Goal: Task Accomplishment & Management: Manage account settings

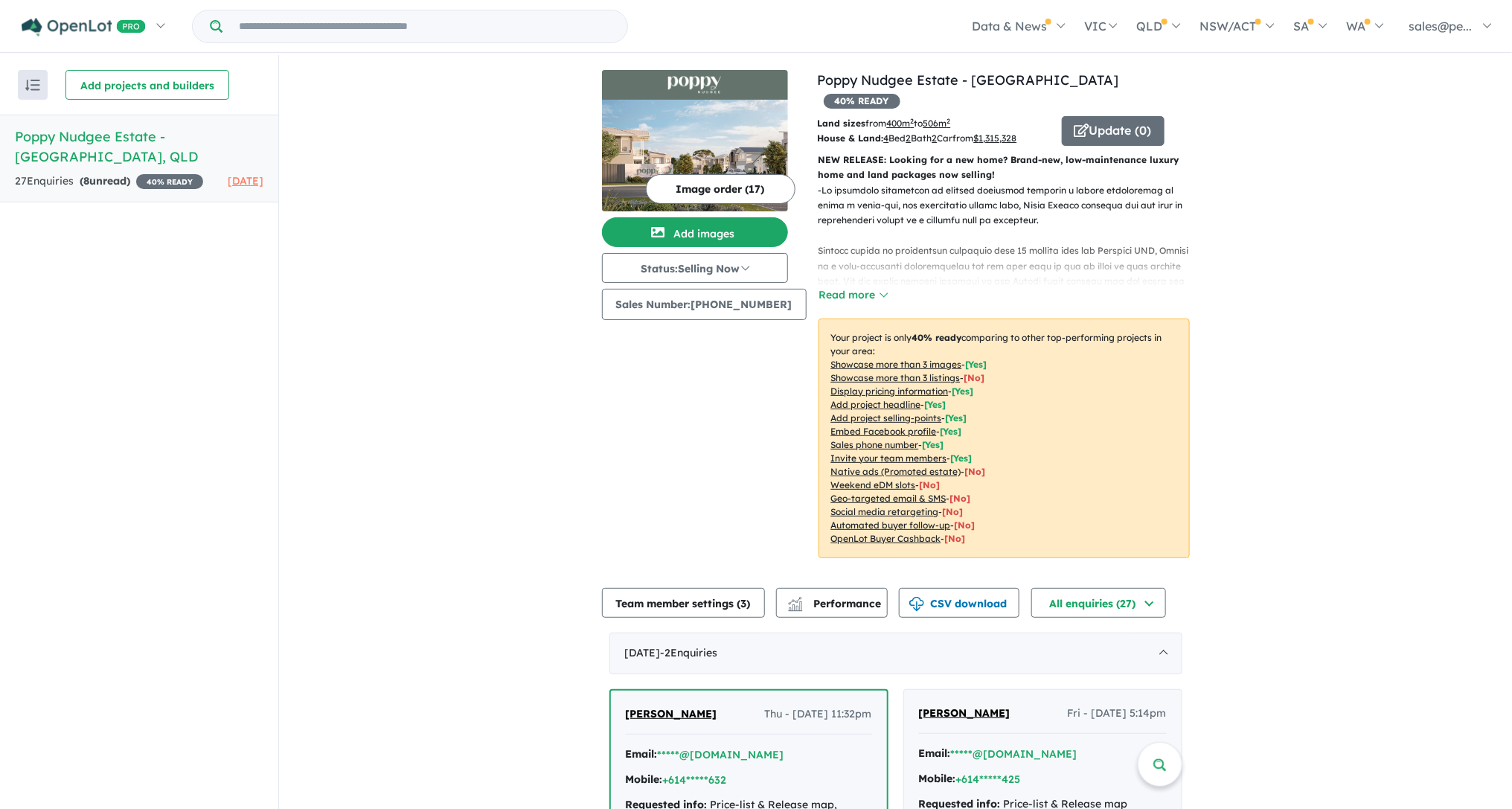
click at [725, 152] on img at bounding box center [694, 155] width 186 height 111
click at [686, 227] on button "Add images" at bounding box center [694, 233] width 186 height 30
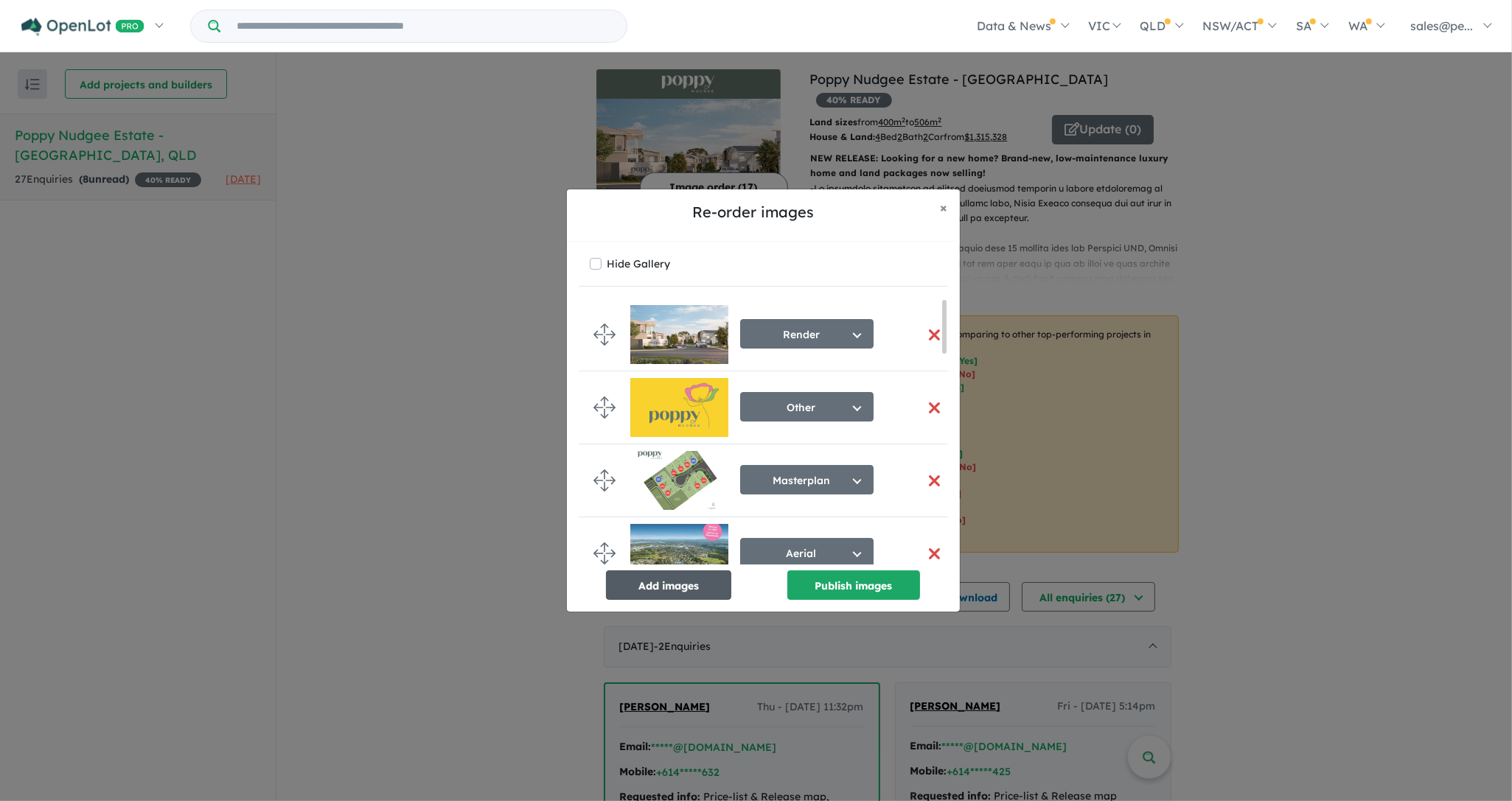
click at [674, 581] on button "Add images" at bounding box center [669, 585] width 125 height 29
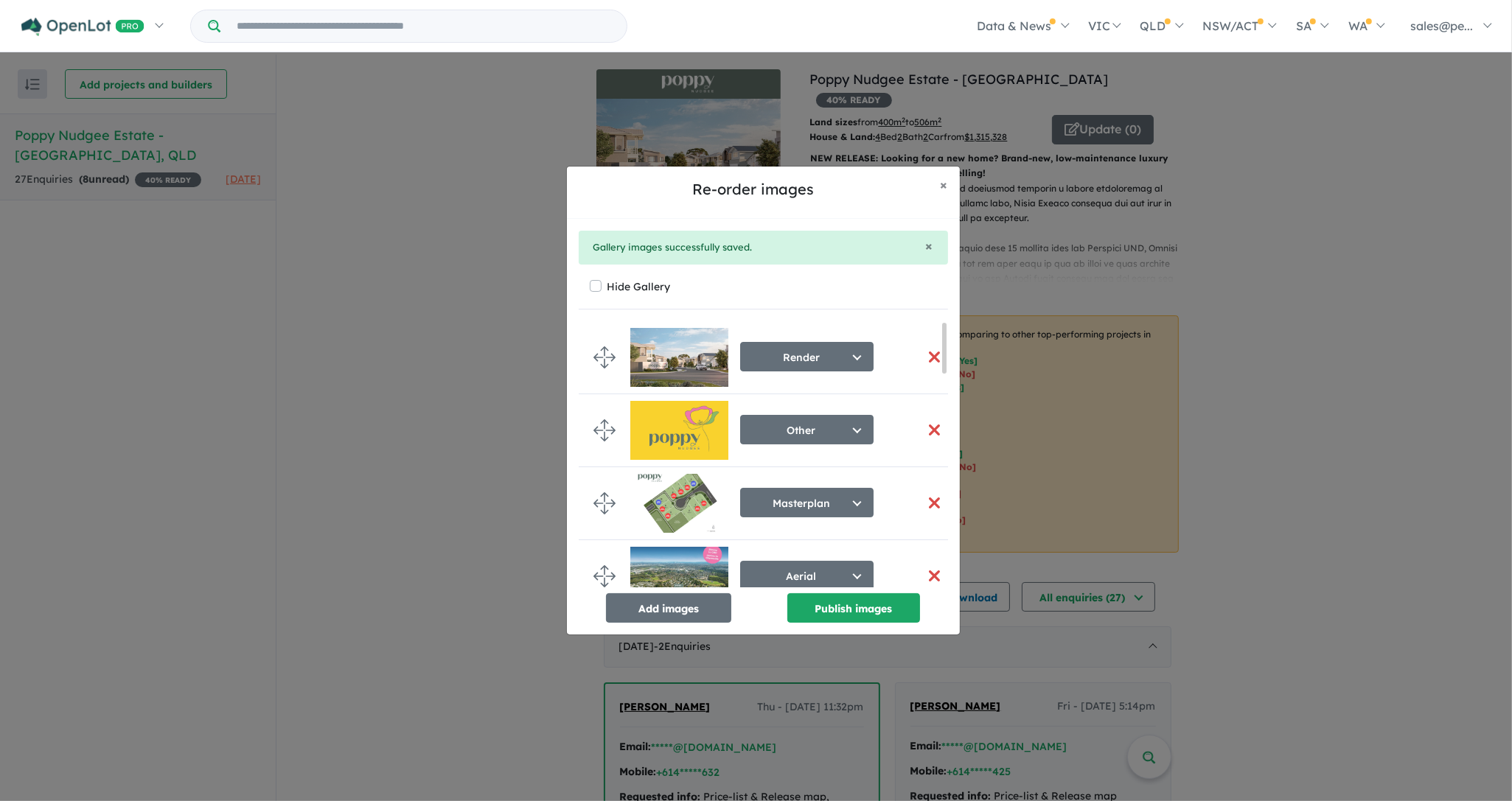
click at [931, 501] on button "button" at bounding box center [935, 502] width 31 height 31
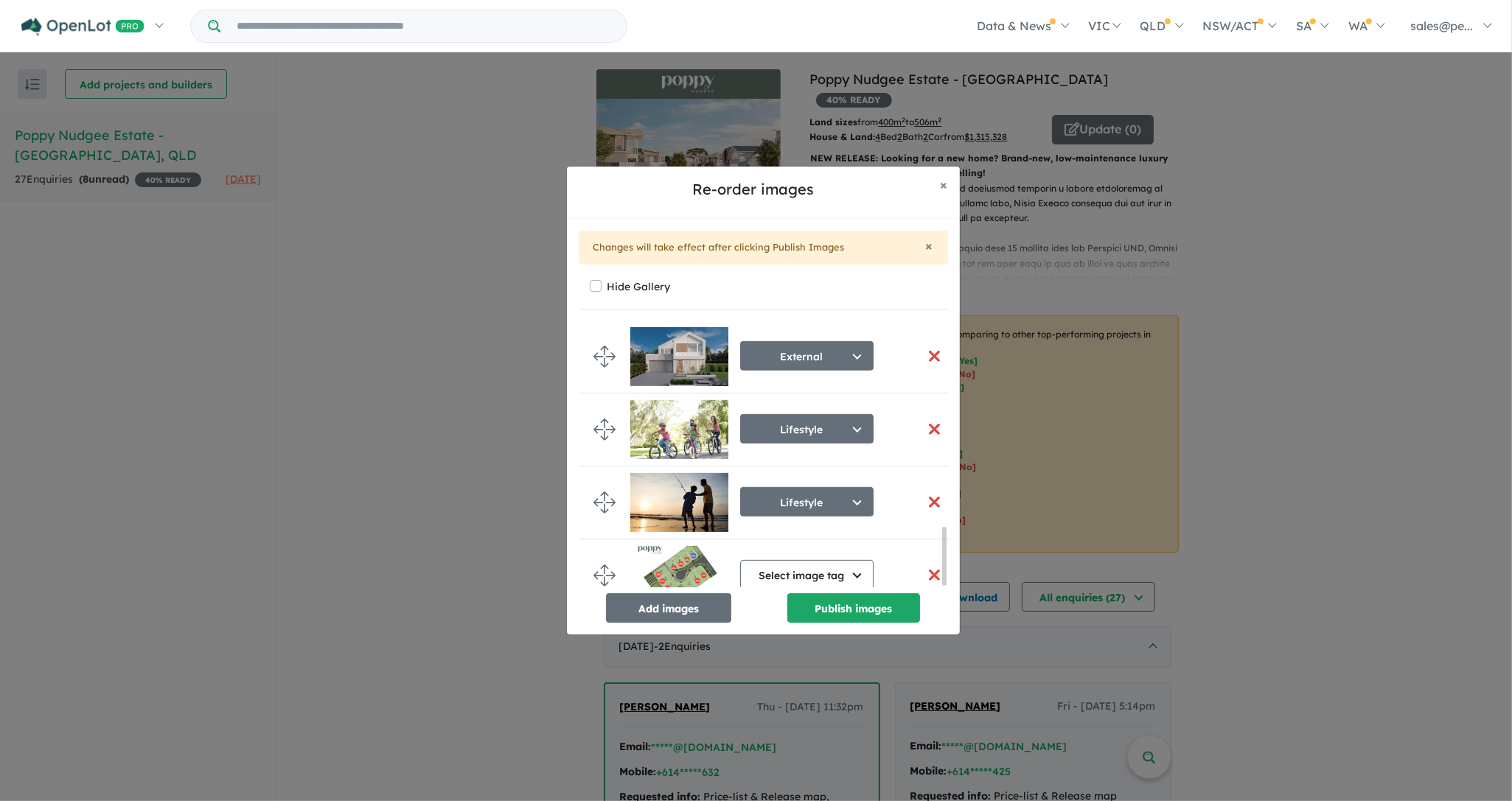
scroll to position [967, 0]
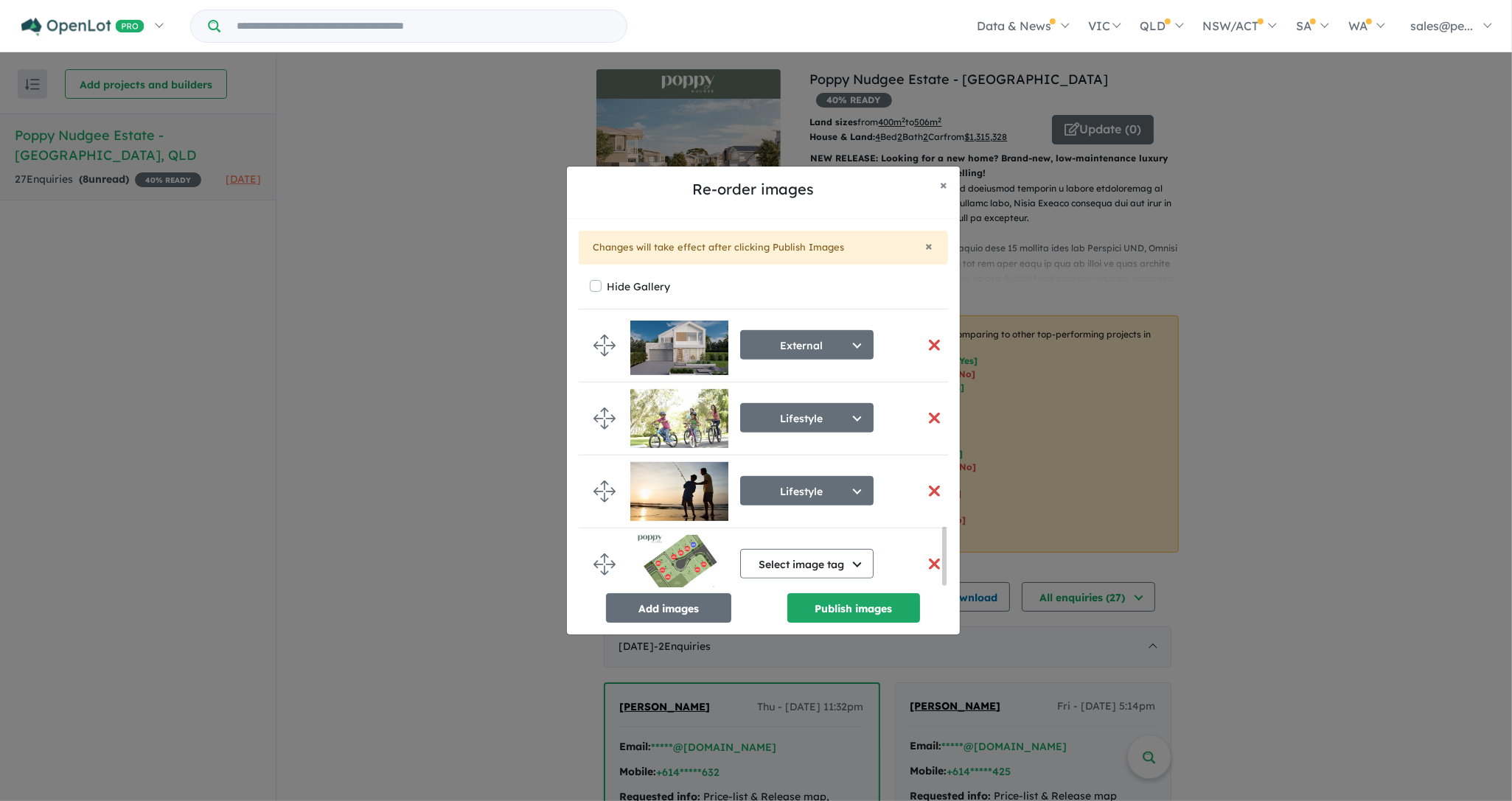
drag, startPoint x: 943, startPoint y: 345, endPoint x: 962, endPoint y: 581, distance: 236.8
click at [962, 581] on div "Re-order images × Close × Changes will take effect after clicking Publish Image…" at bounding box center [756, 400] width 1512 height 801
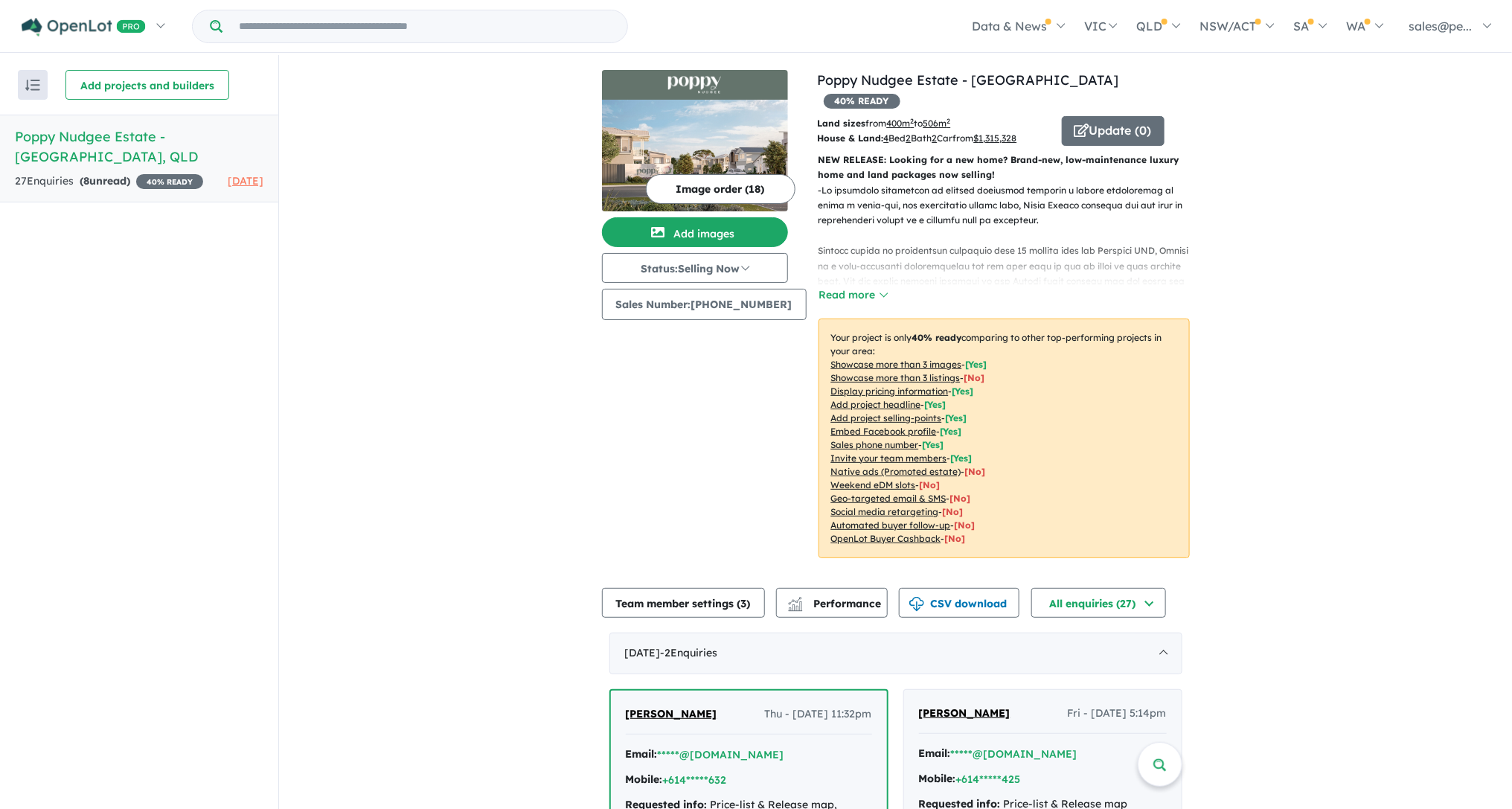
click at [698, 192] on button "Image order ( 18 )" at bounding box center [721, 189] width 150 height 30
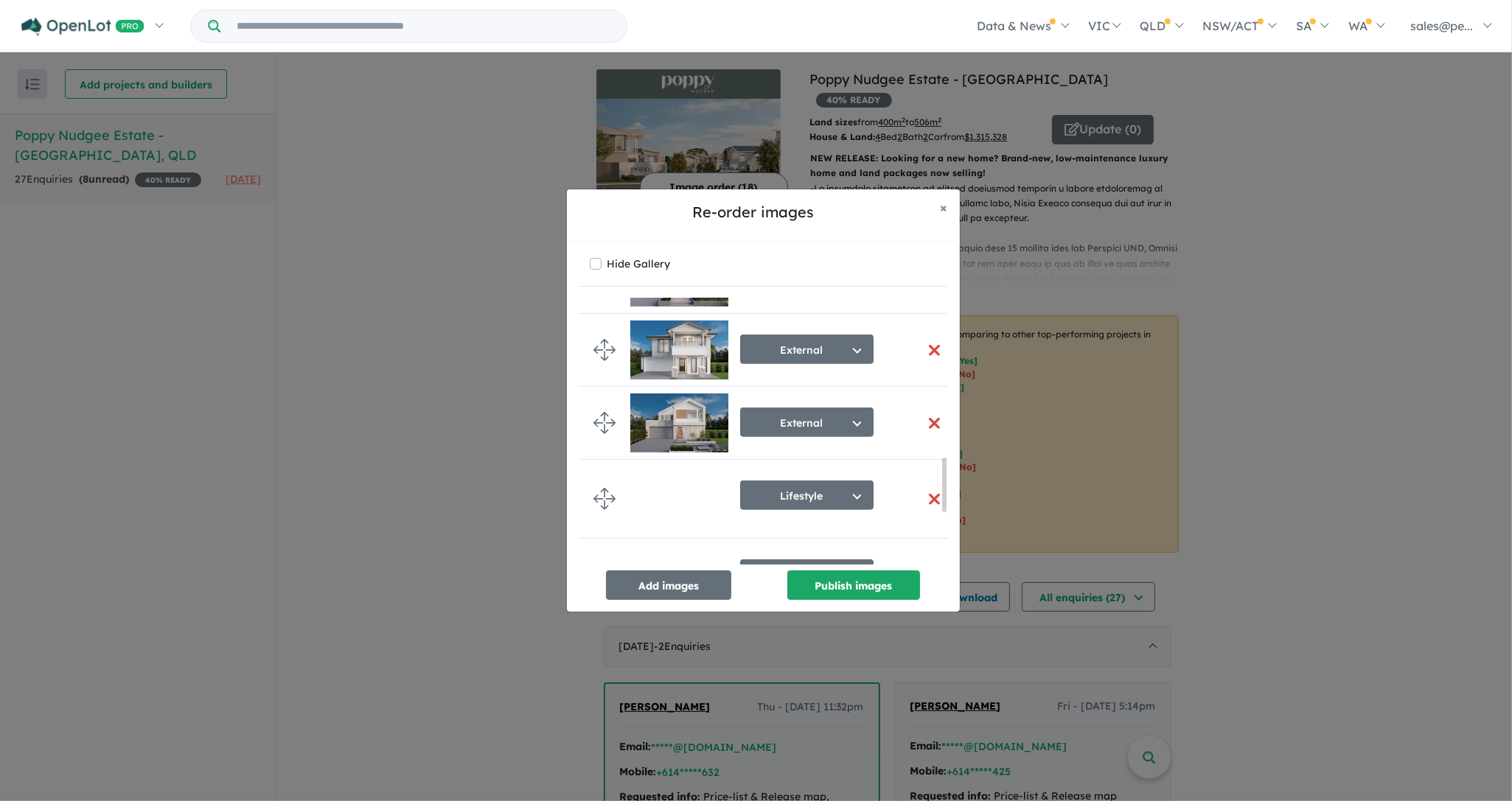
scroll to position [1041, 0]
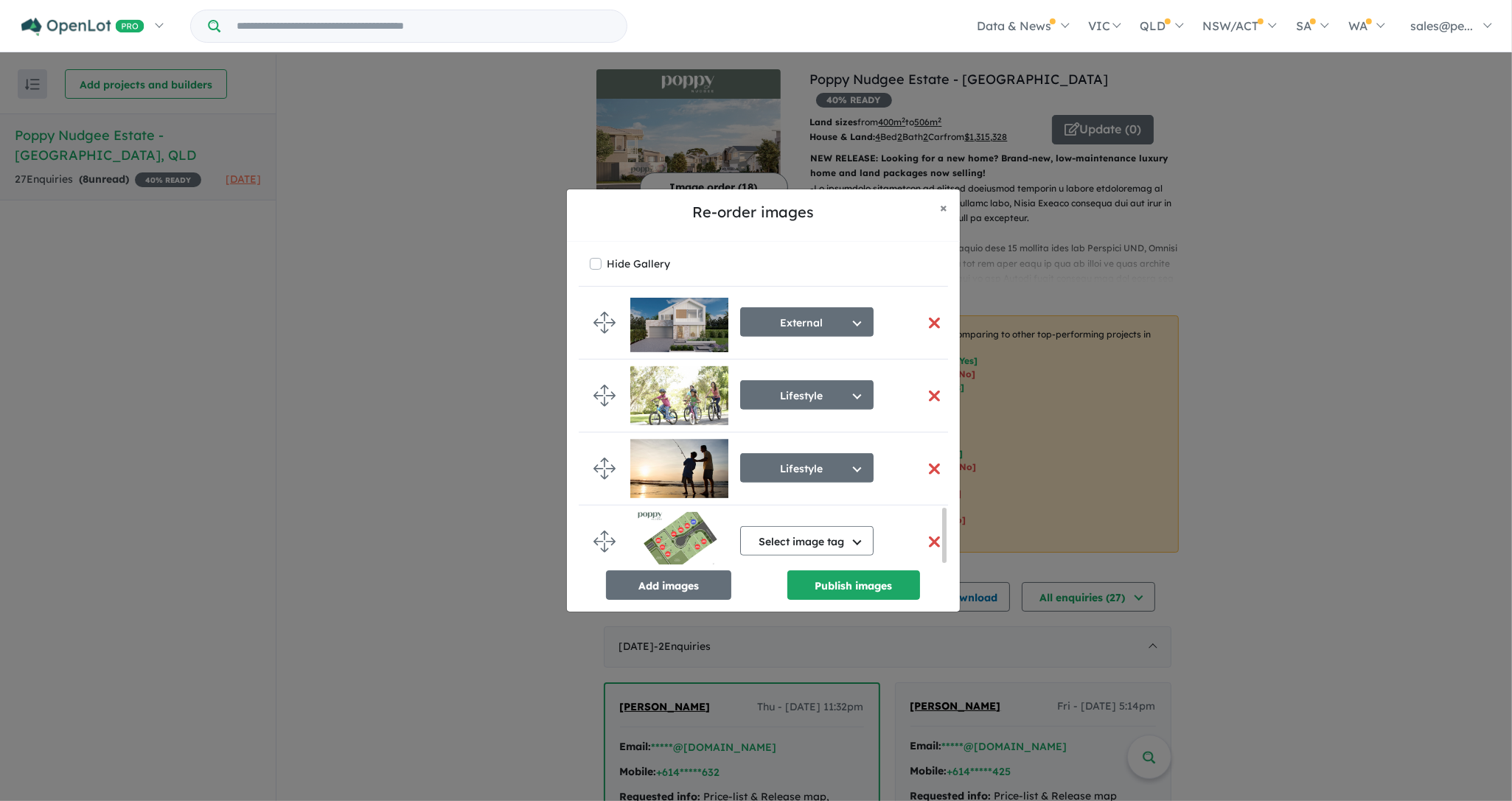
drag, startPoint x: 945, startPoint y: 312, endPoint x: 978, endPoint y: 574, distance: 264.1
click at [978, 574] on div "Re-order images × Close Hide Gallery Render Select image tag Aerial Location Ma…" at bounding box center [756, 400] width 1512 height 801
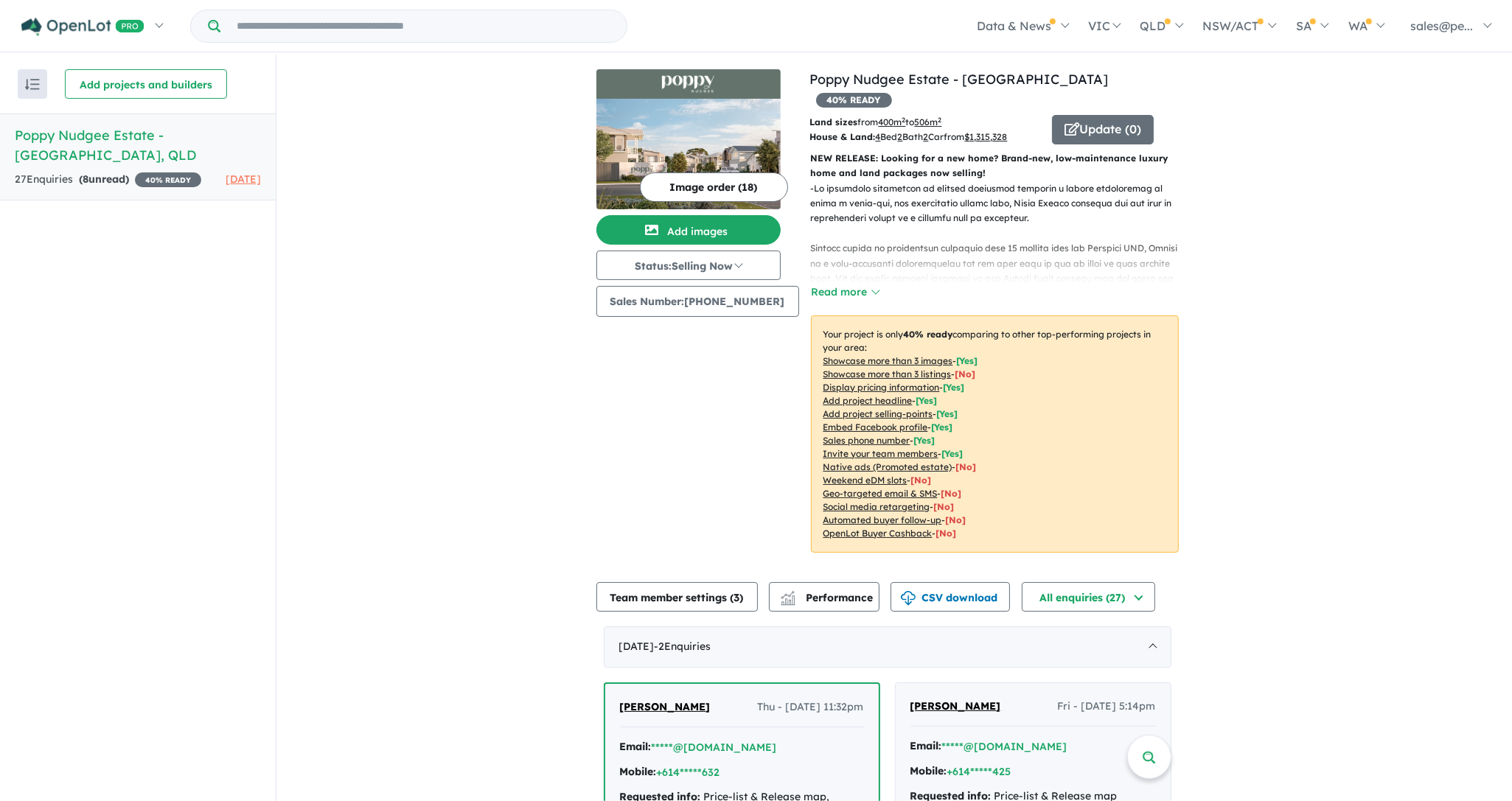
scroll to position [0, 0]
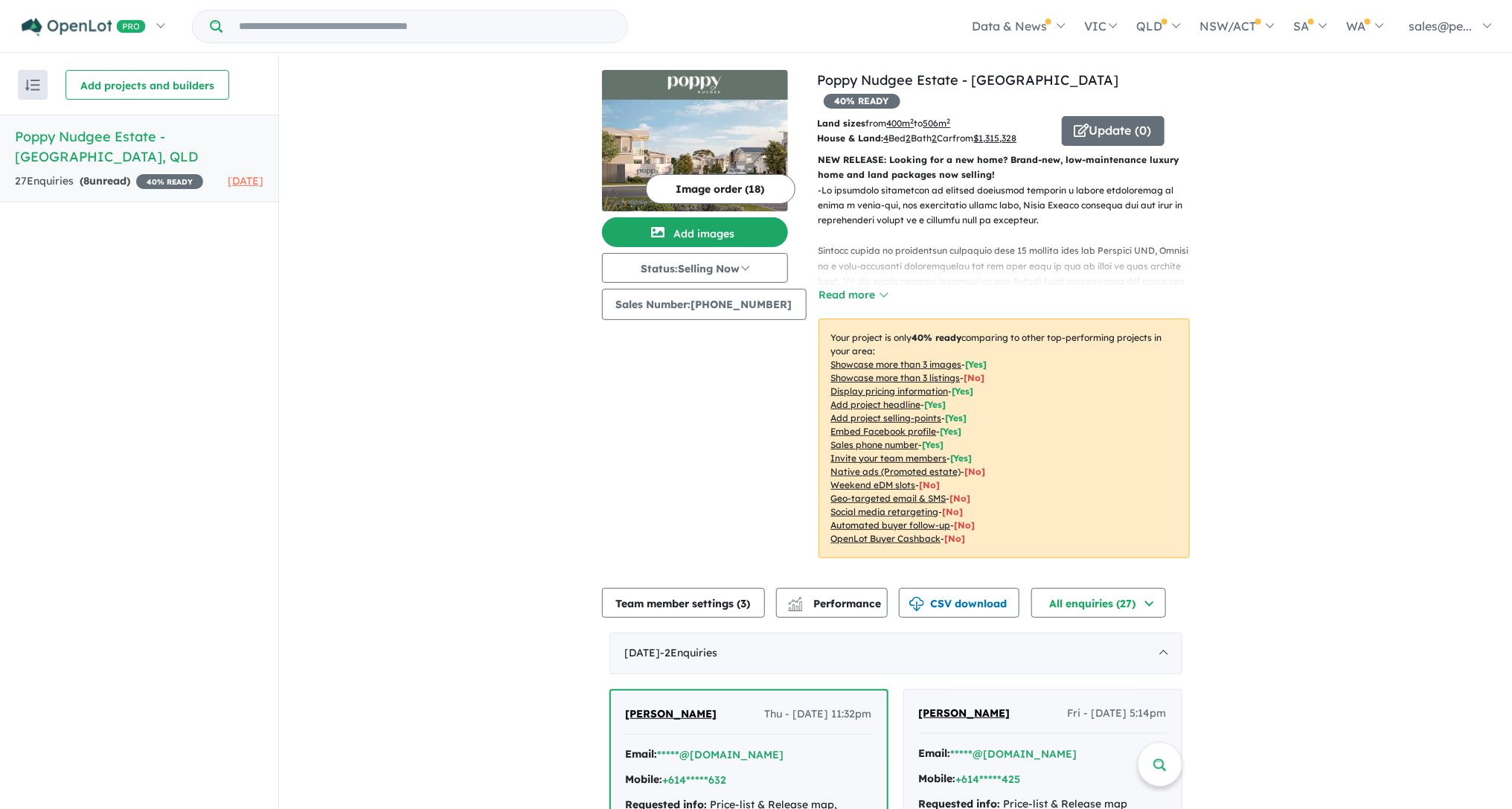
click at [727, 183] on button "Image order ( 18 )" at bounding box center [721, 189] width 150 height 30
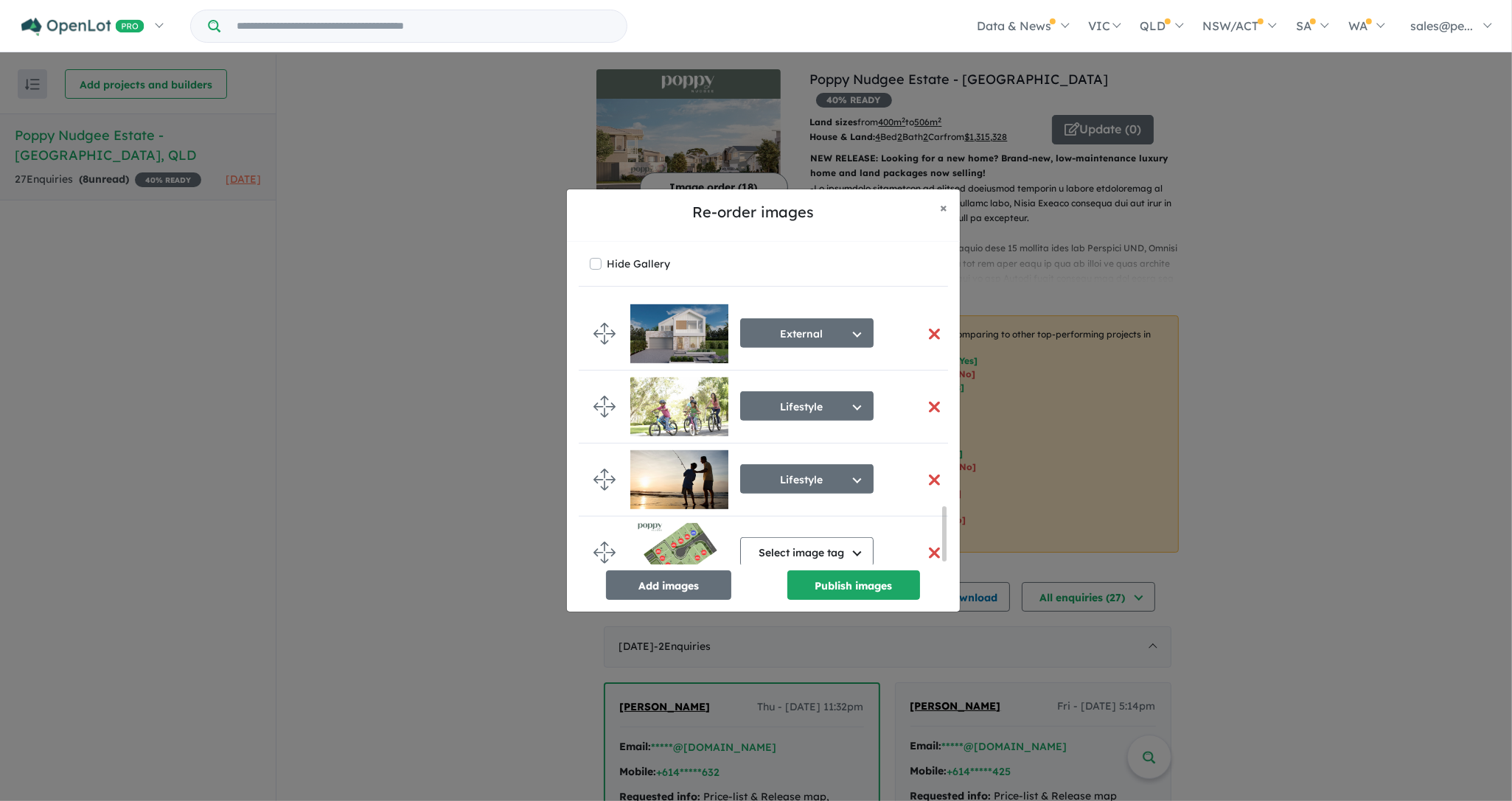
scroll to position [1033, 0]
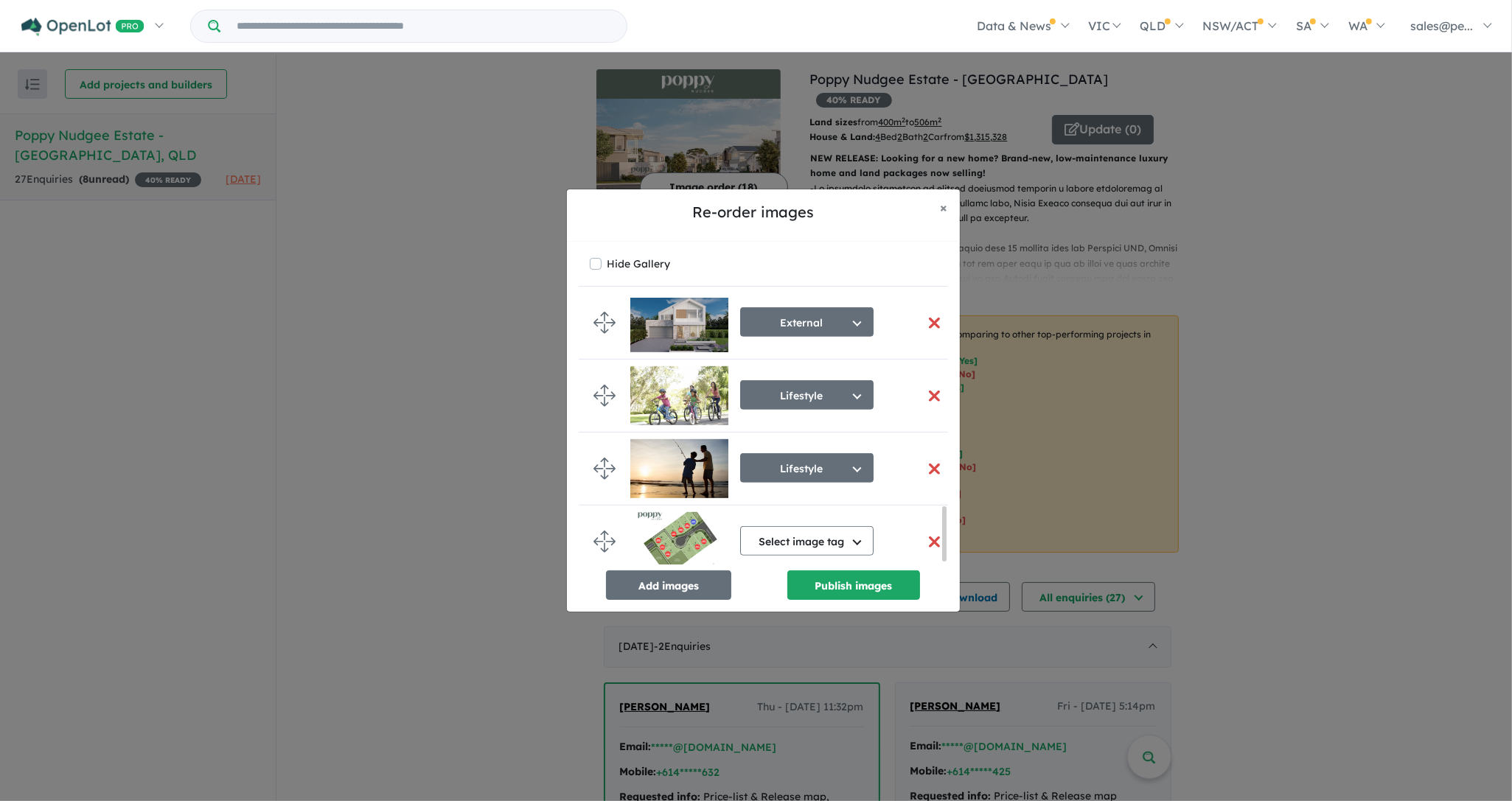
drag, startPoint x: 944, startPoint y: 324, endPoint x: 951, endPoint y: 535, distance: 211.1
click at [951, 535] on div "Hide Gallery Render Select image tag Aerial Location Map Masterplan Lifestyle A…" at bounding box center [763, 426] width 393 height 370
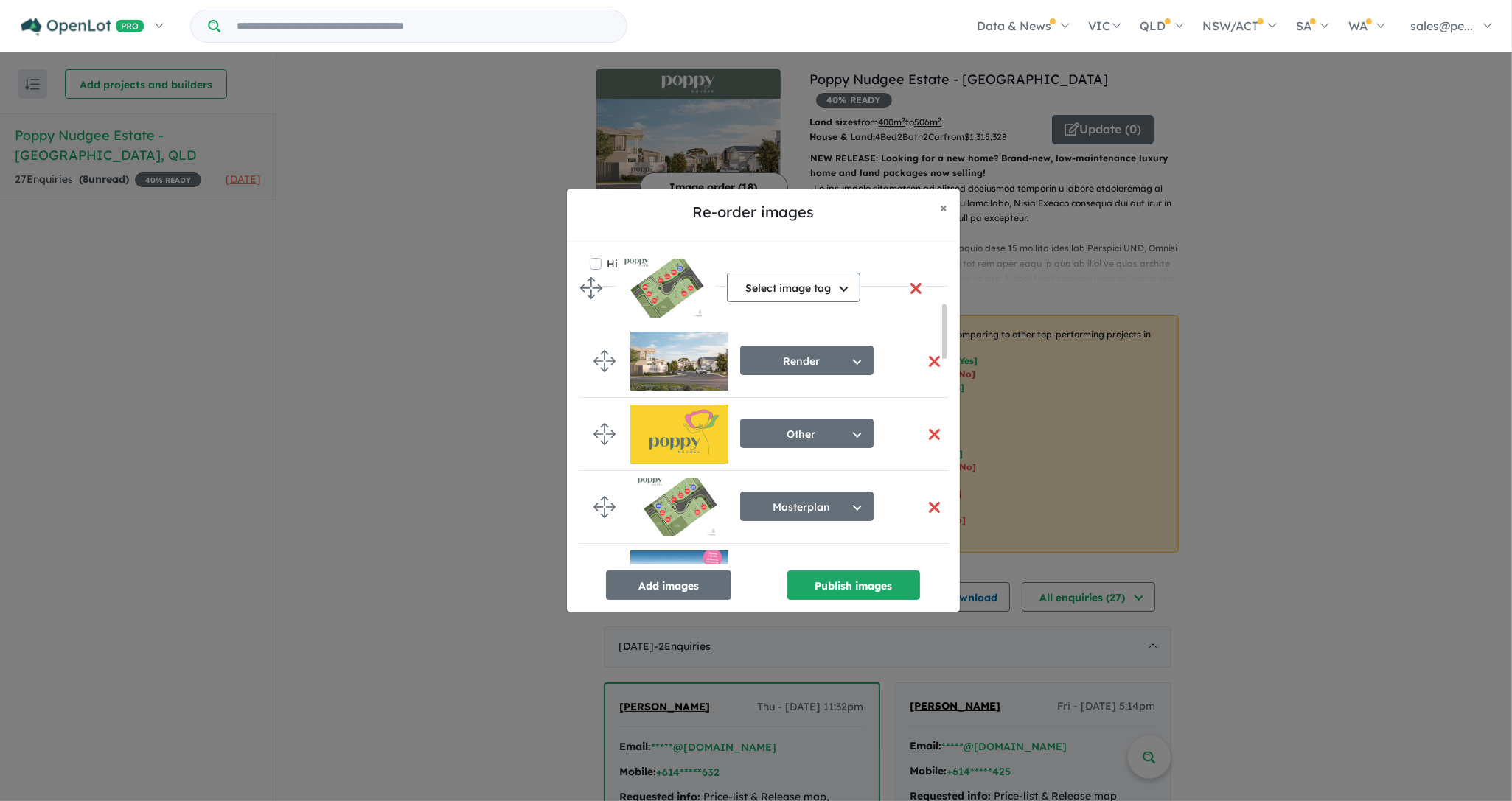
scroll to position [0, 0]
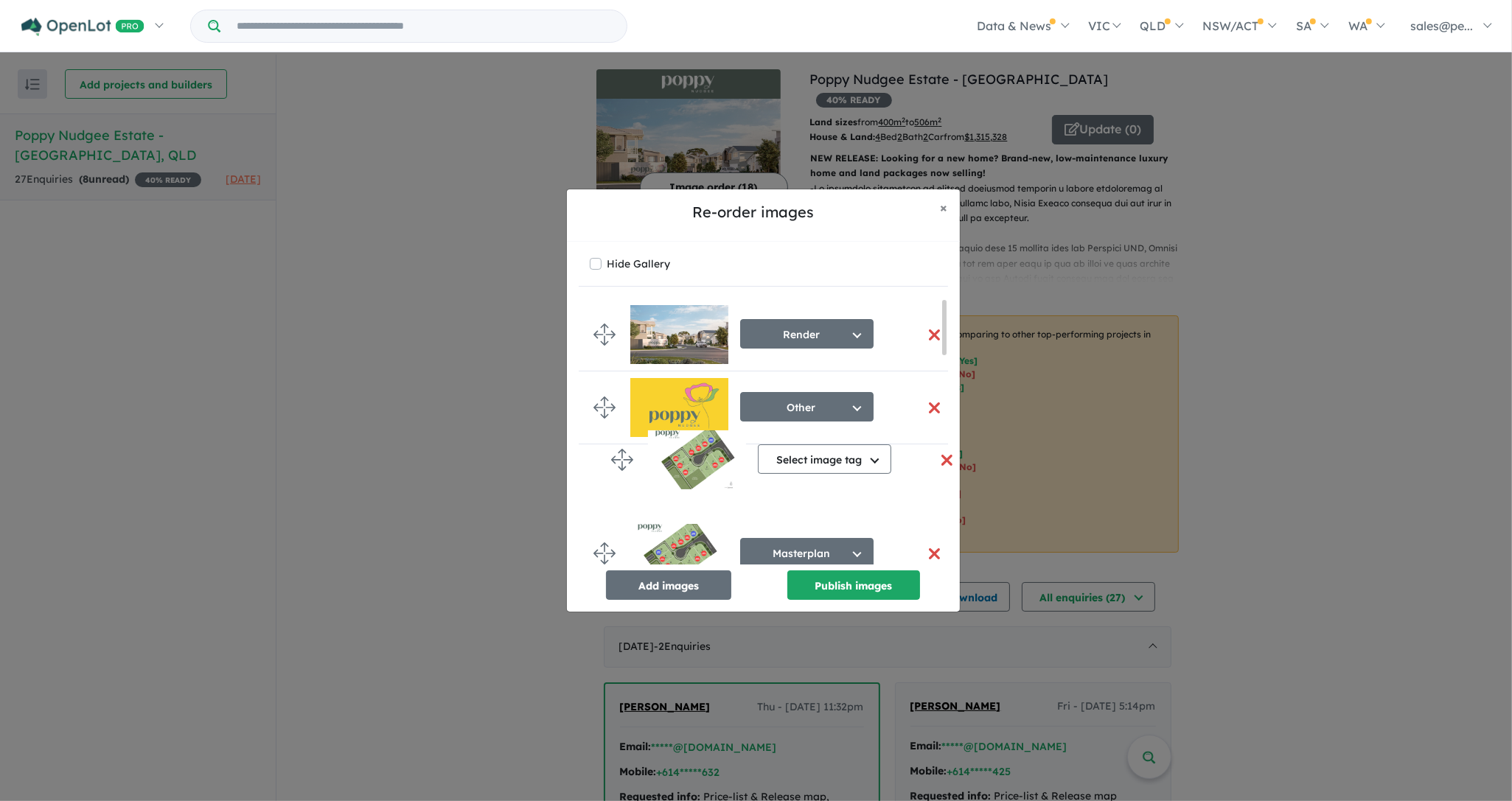
drag, startPoint x: 599, startPoint y: 538, endPoint x: 618, endPoint y: 456, distance: 84.2
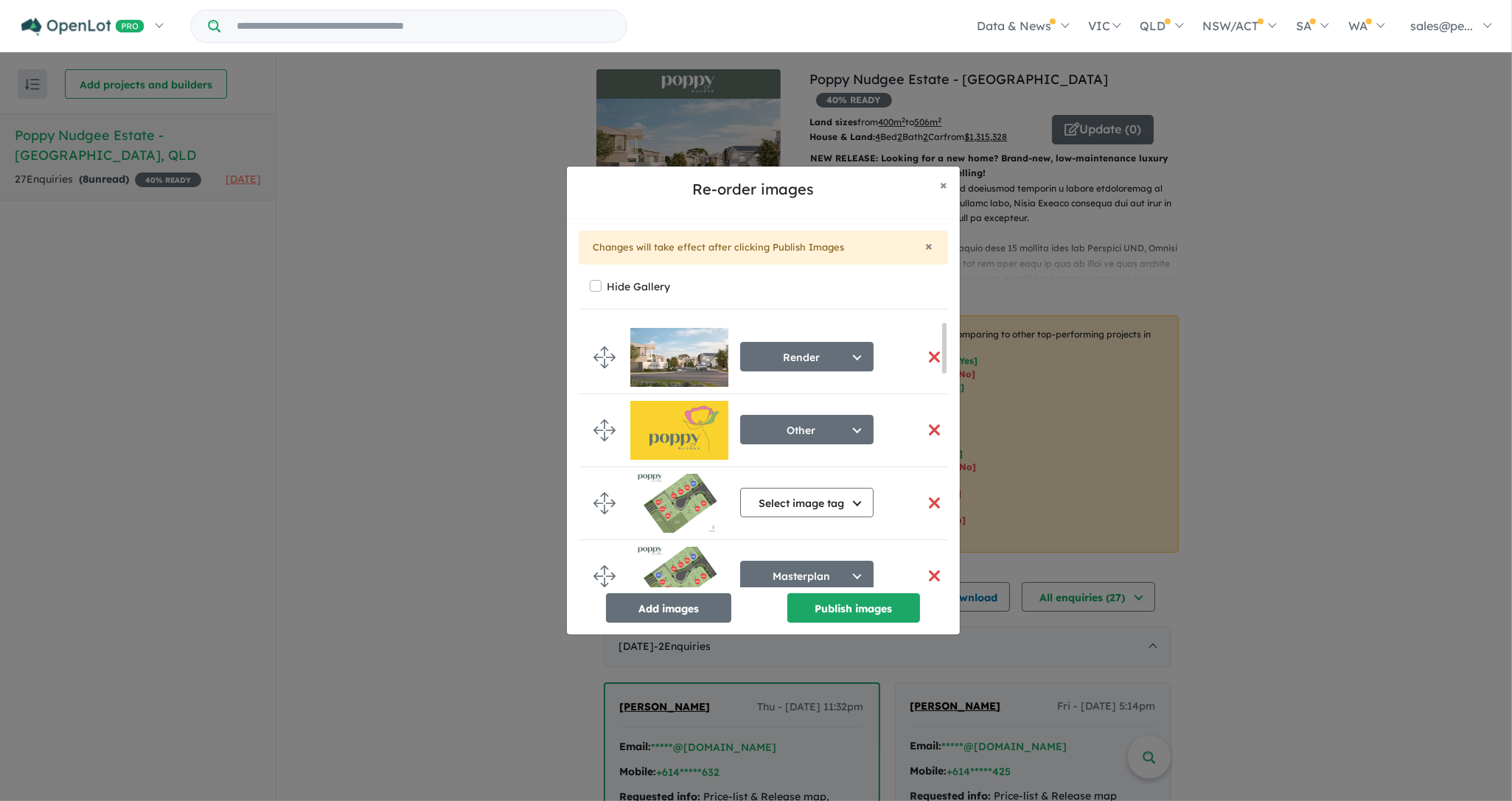
click at [926, 572] on button "button" at bounding box center [935, 576] width 31 height 31
click at [859, 502] on button "Select image tag" at bounding box center [806, 502] width 134 height 29
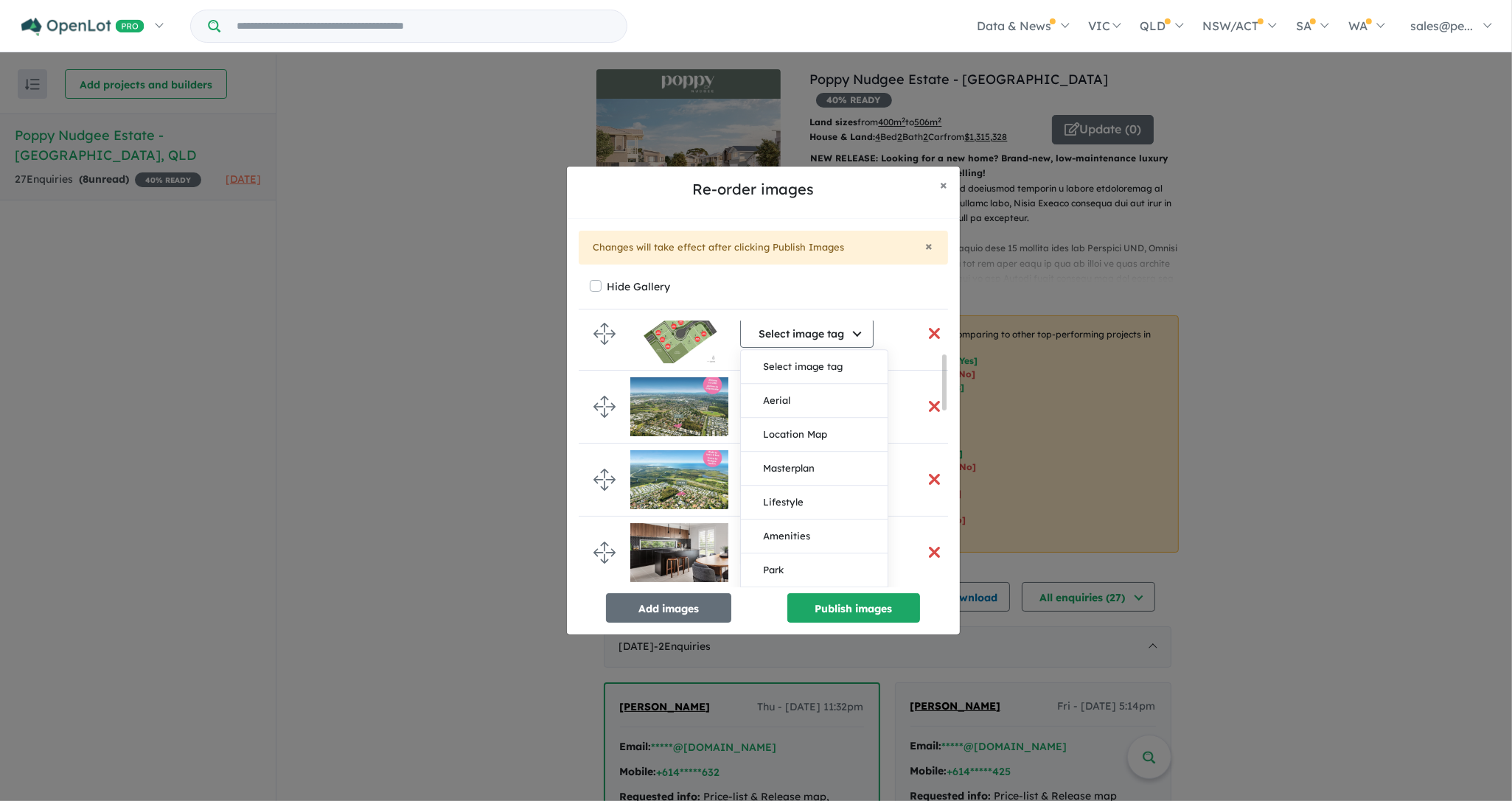
scroll to position [180, 0]
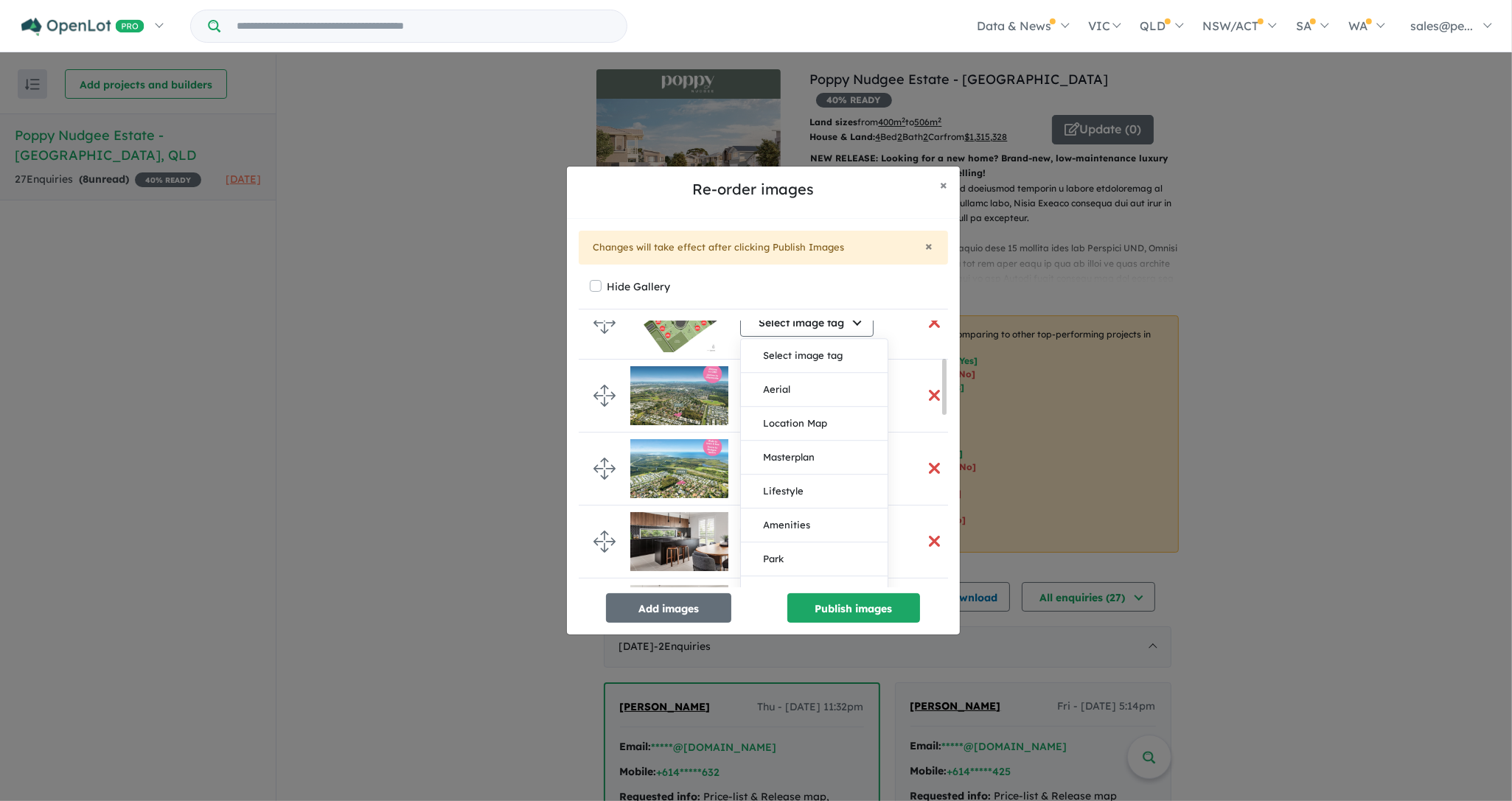
drag, startPoint x: 942, startPoint y: 352, endPoint x: 953, endPoint y: 390, distance: 39.6
click at [953, 390] on div "× Changes will take effect after clicking Publish Images Hide Gallery Render Se…" at bounding box center [763, 426] width 393 height 416
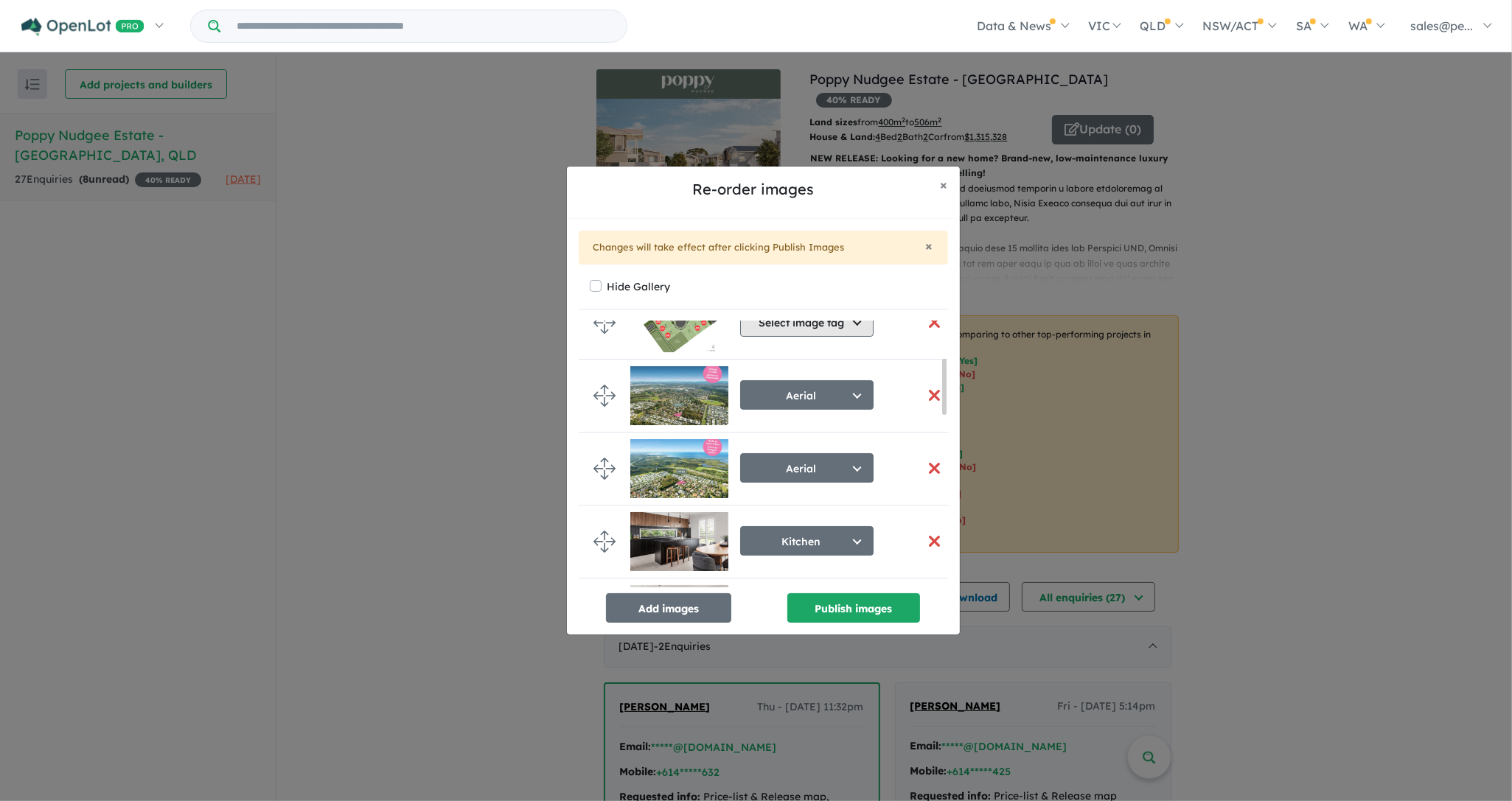
click at [856, 328] on button "Select image tag" at bounding box center [806, 322] width 134 height 29
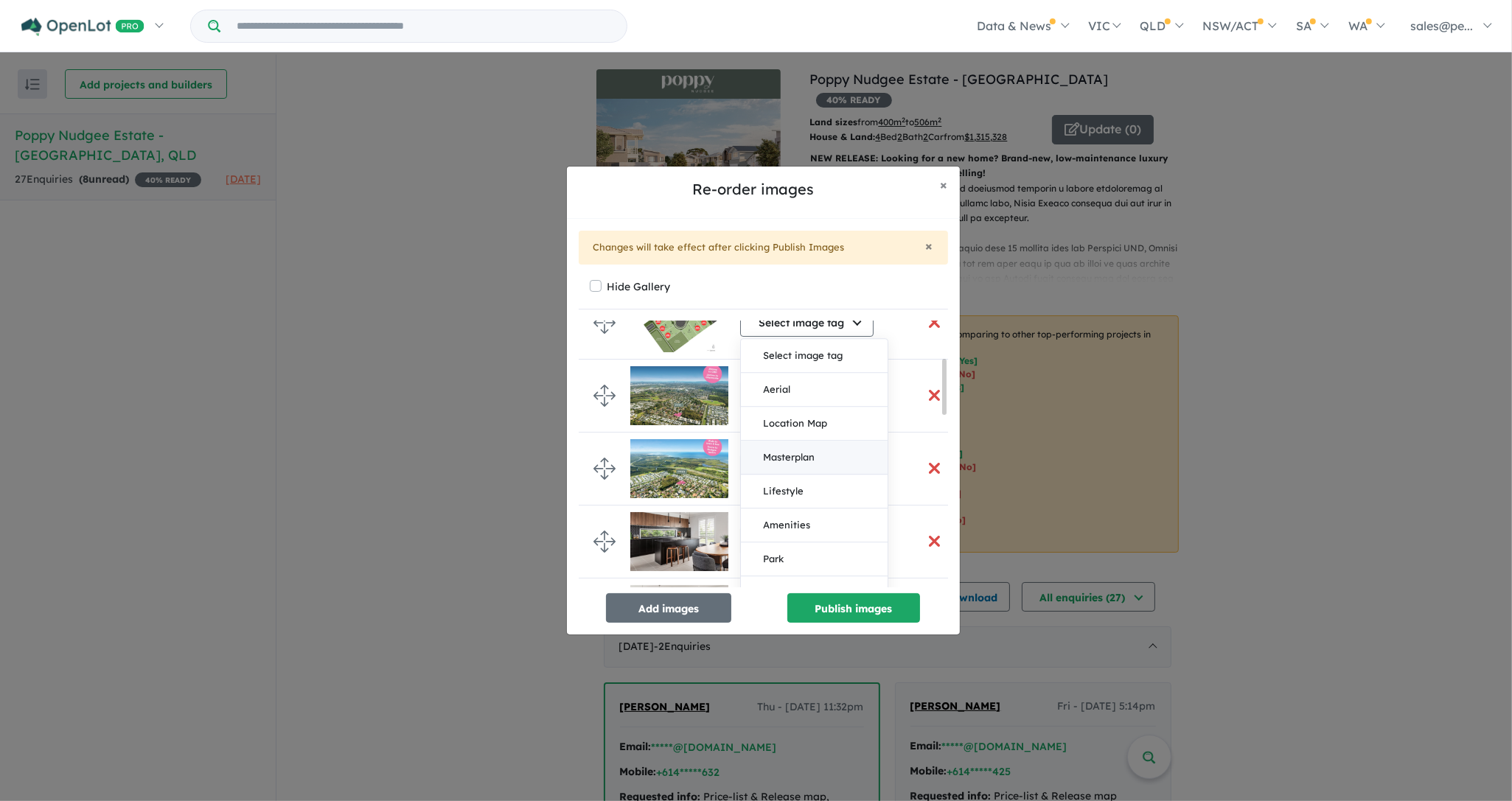
click at [811, 461] on button "Masterplan" at bounding box center [814, 458] width 146 height 34
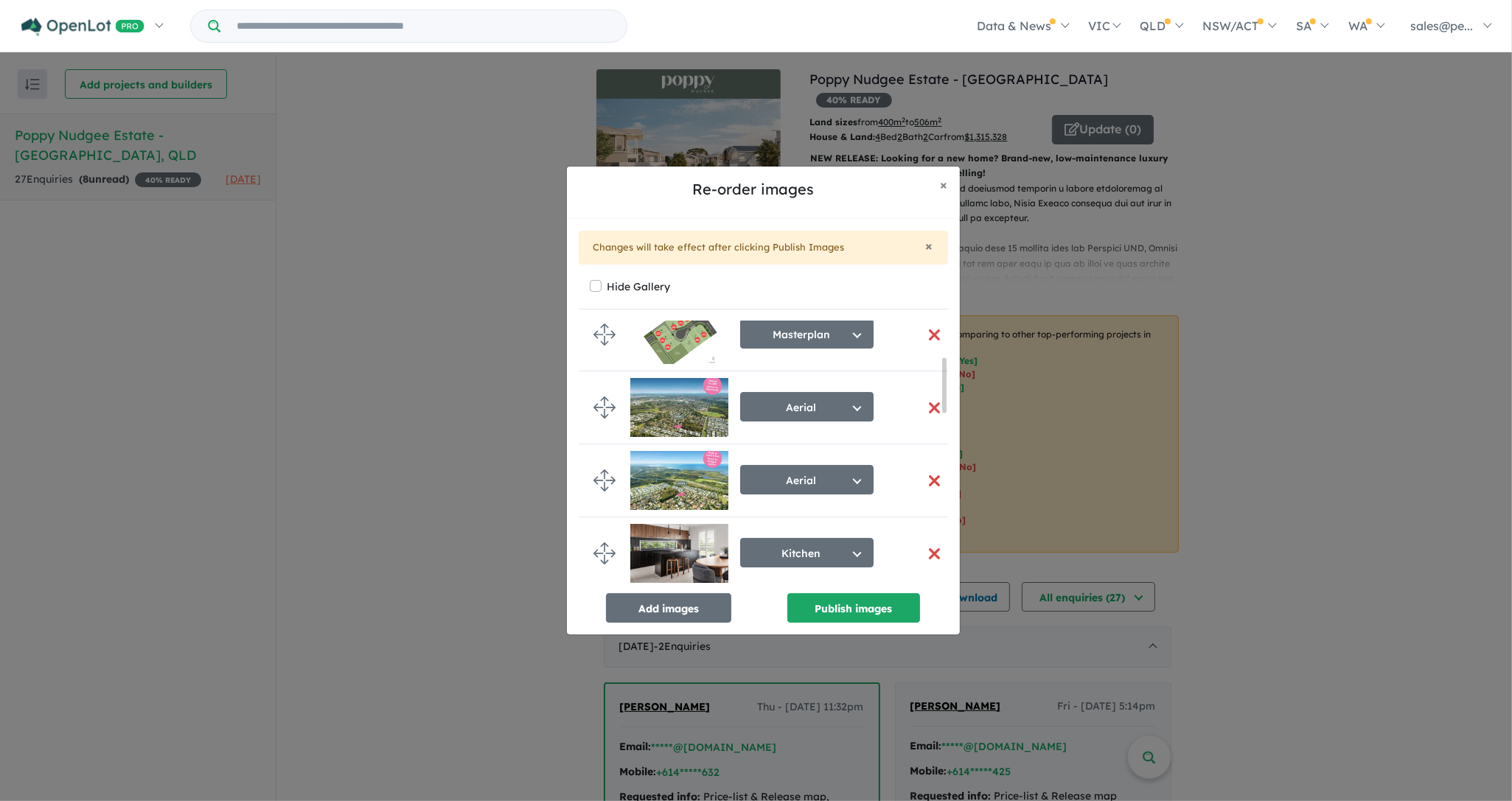
scroll to position [177, 0]
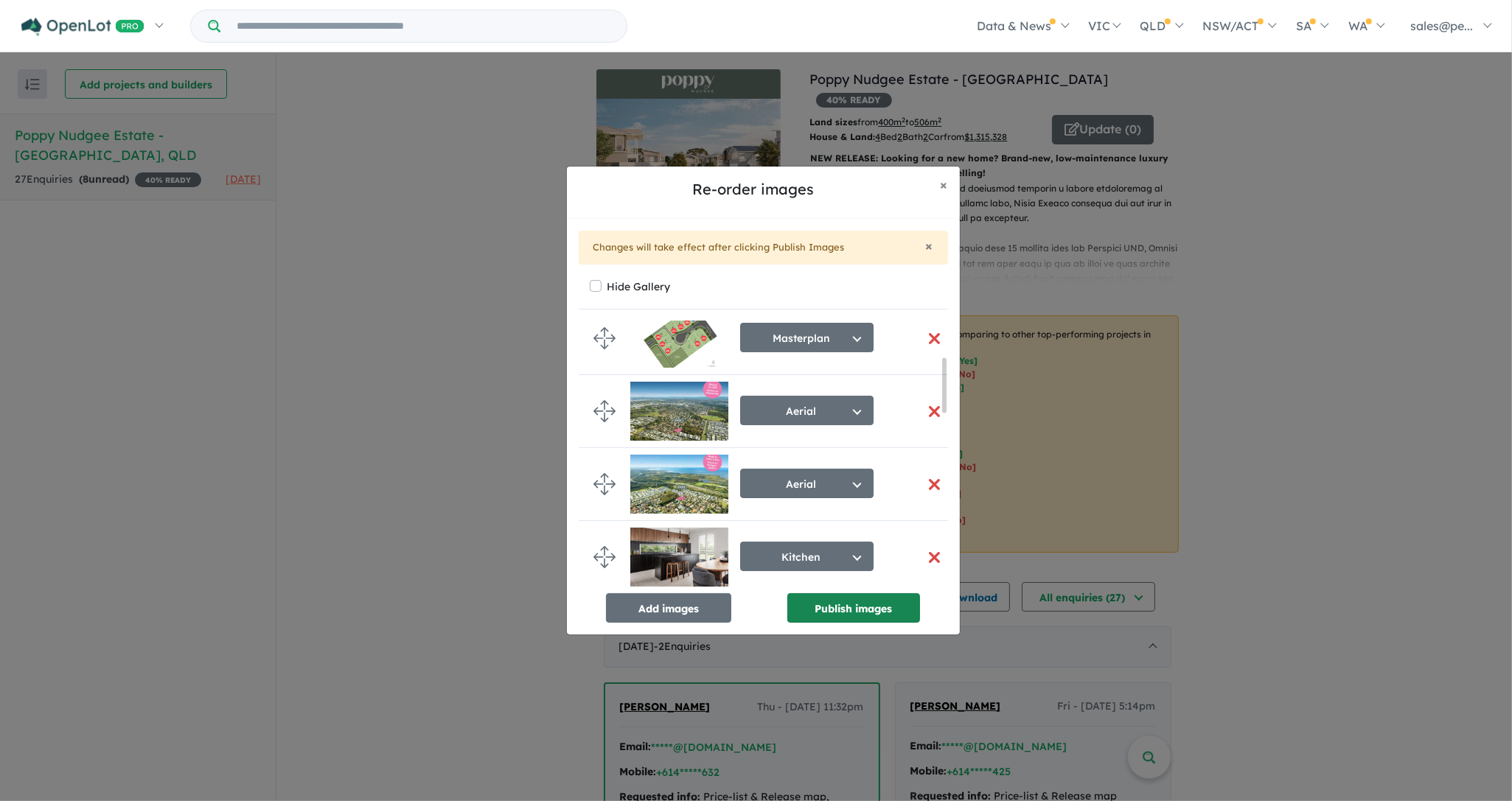
click at [838, 609] on button "Publish images" at bounding box center [854, 608] width 133 height 29
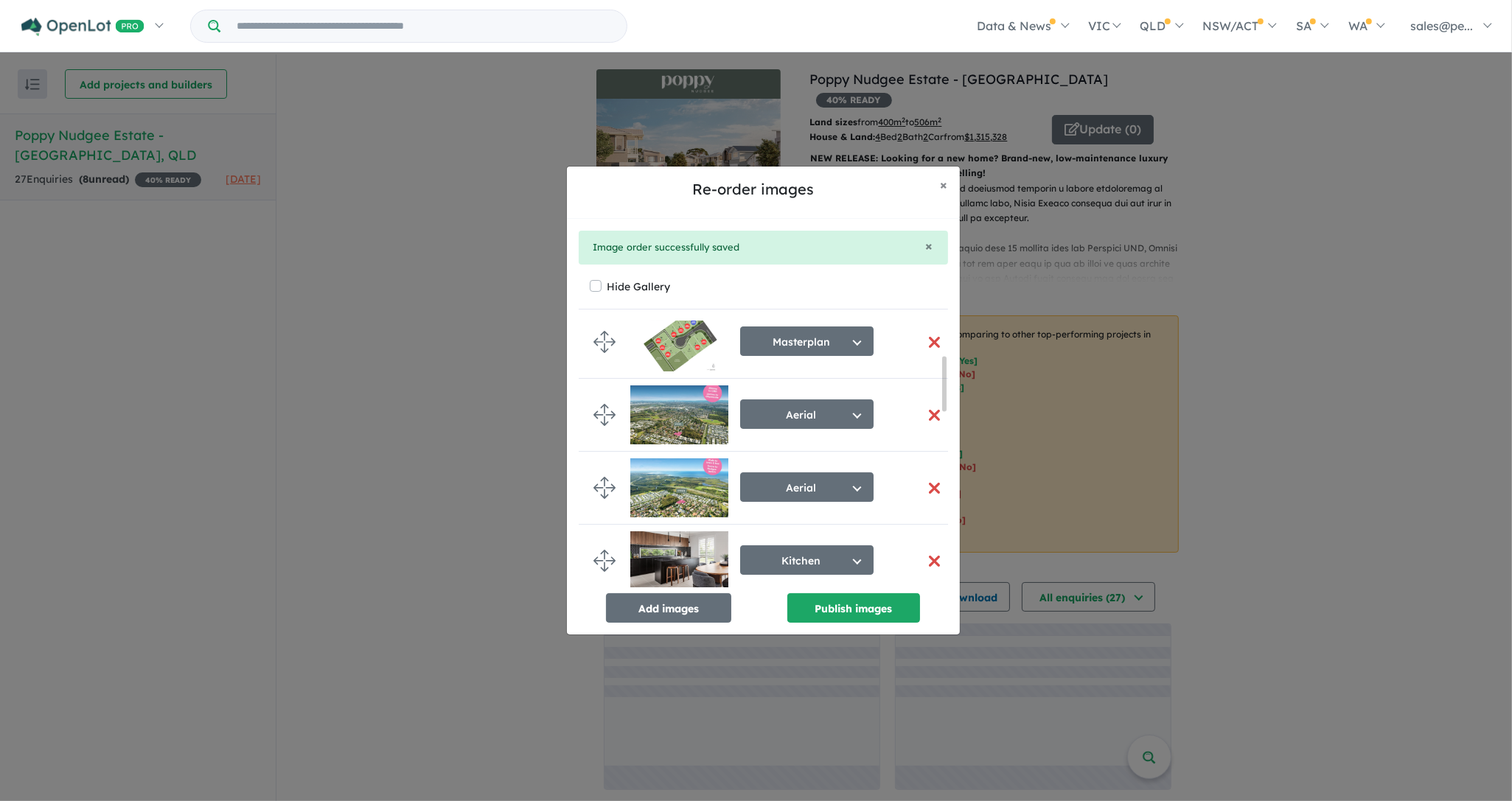
scroll to position [170, 0]
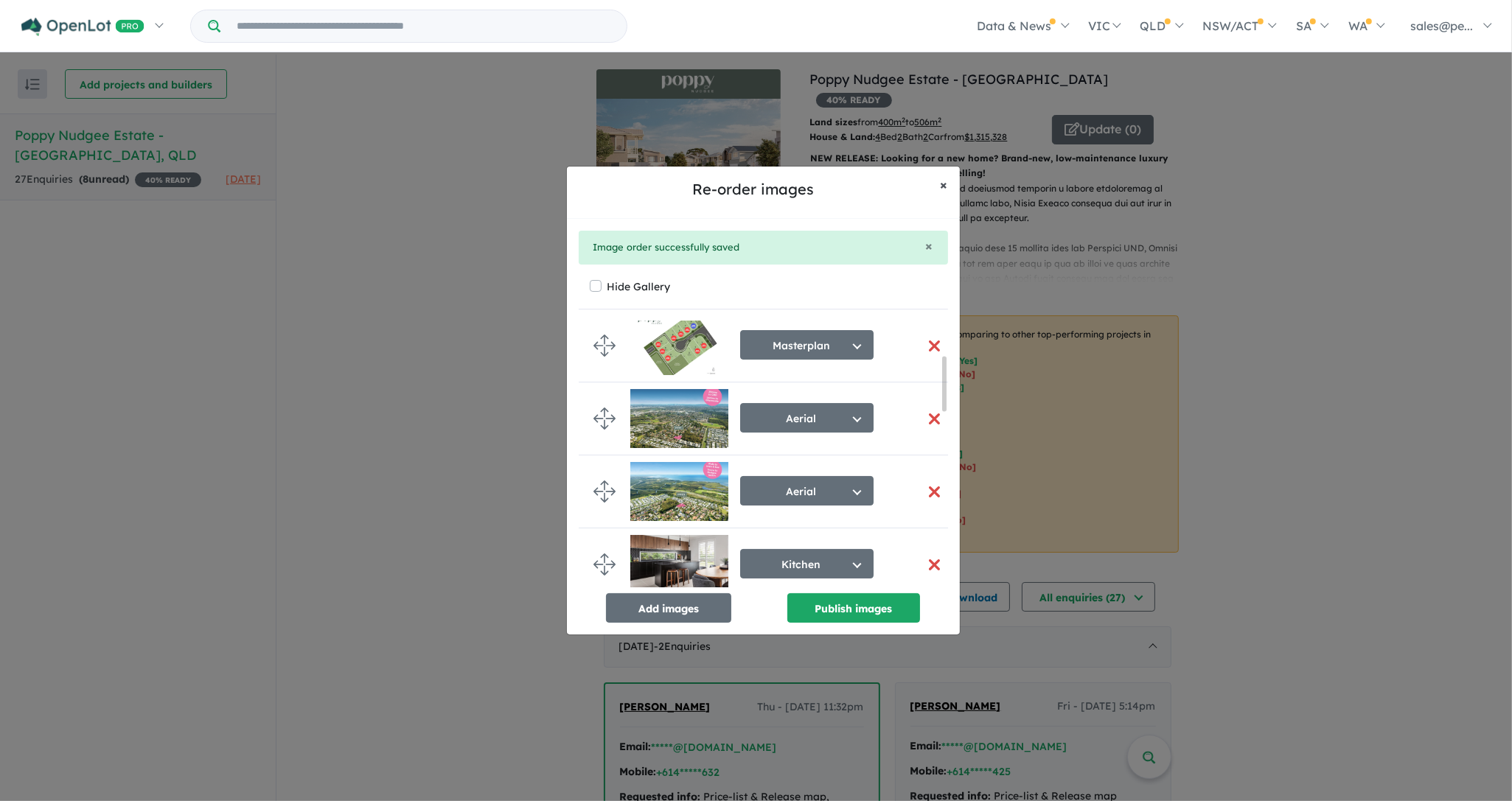
click at [944, 185] on span "×" at bounding box center [945, 184] width 8 height 17
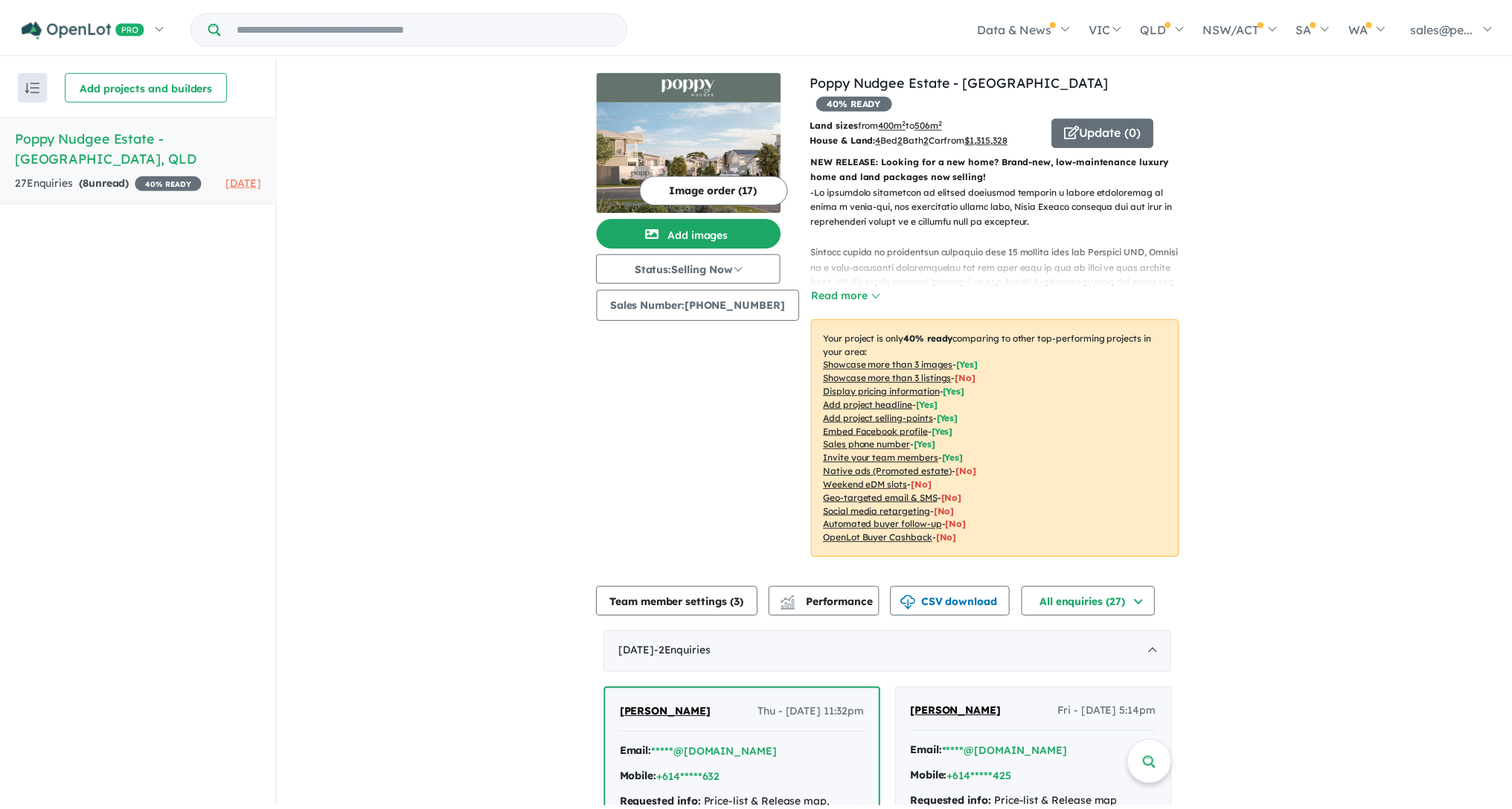
scroll to position [0, 0]
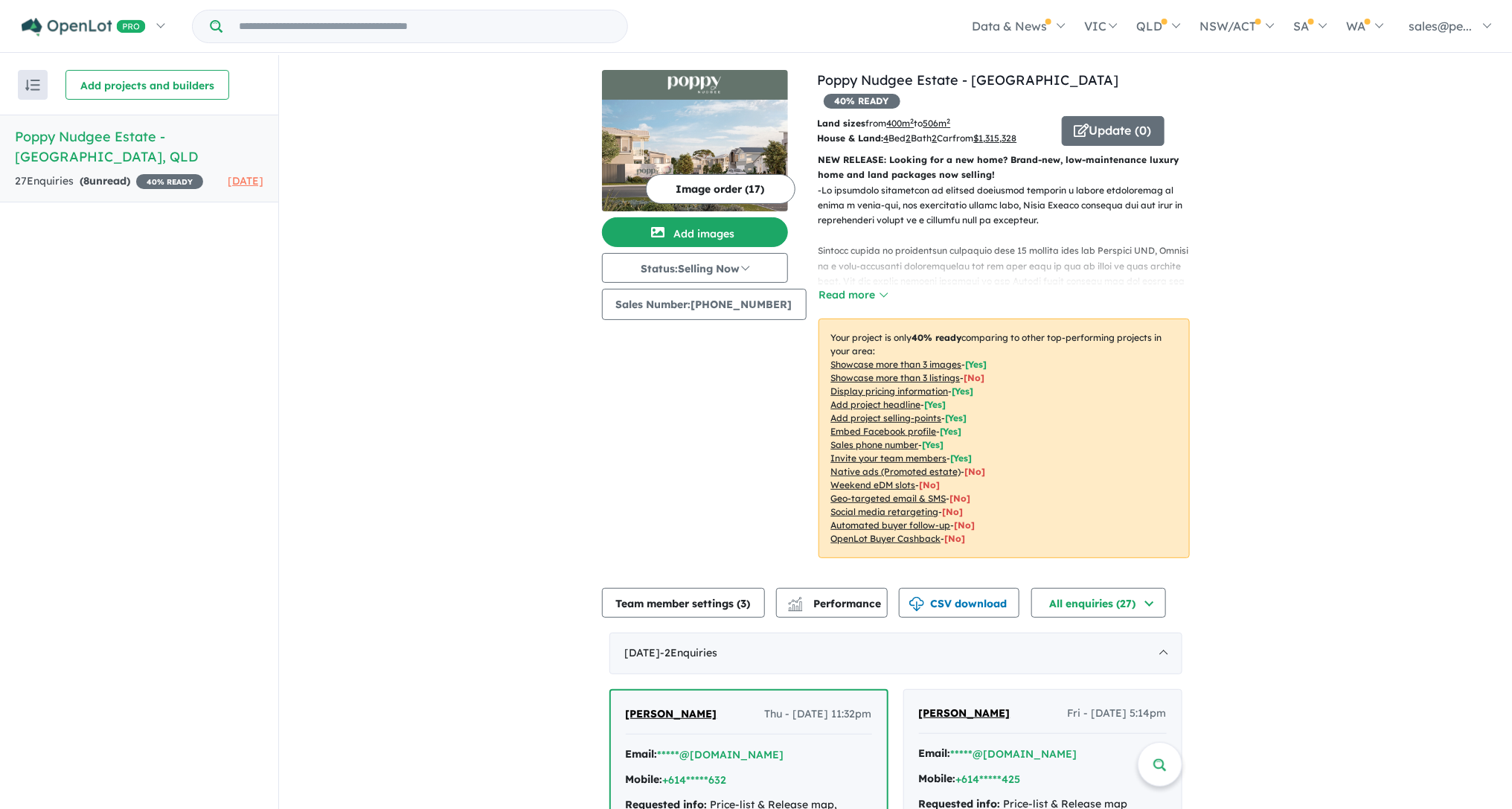
click at [706, 183] on button "Image order ( 17 )" at bounding box center [721, 189] width 150 height 30
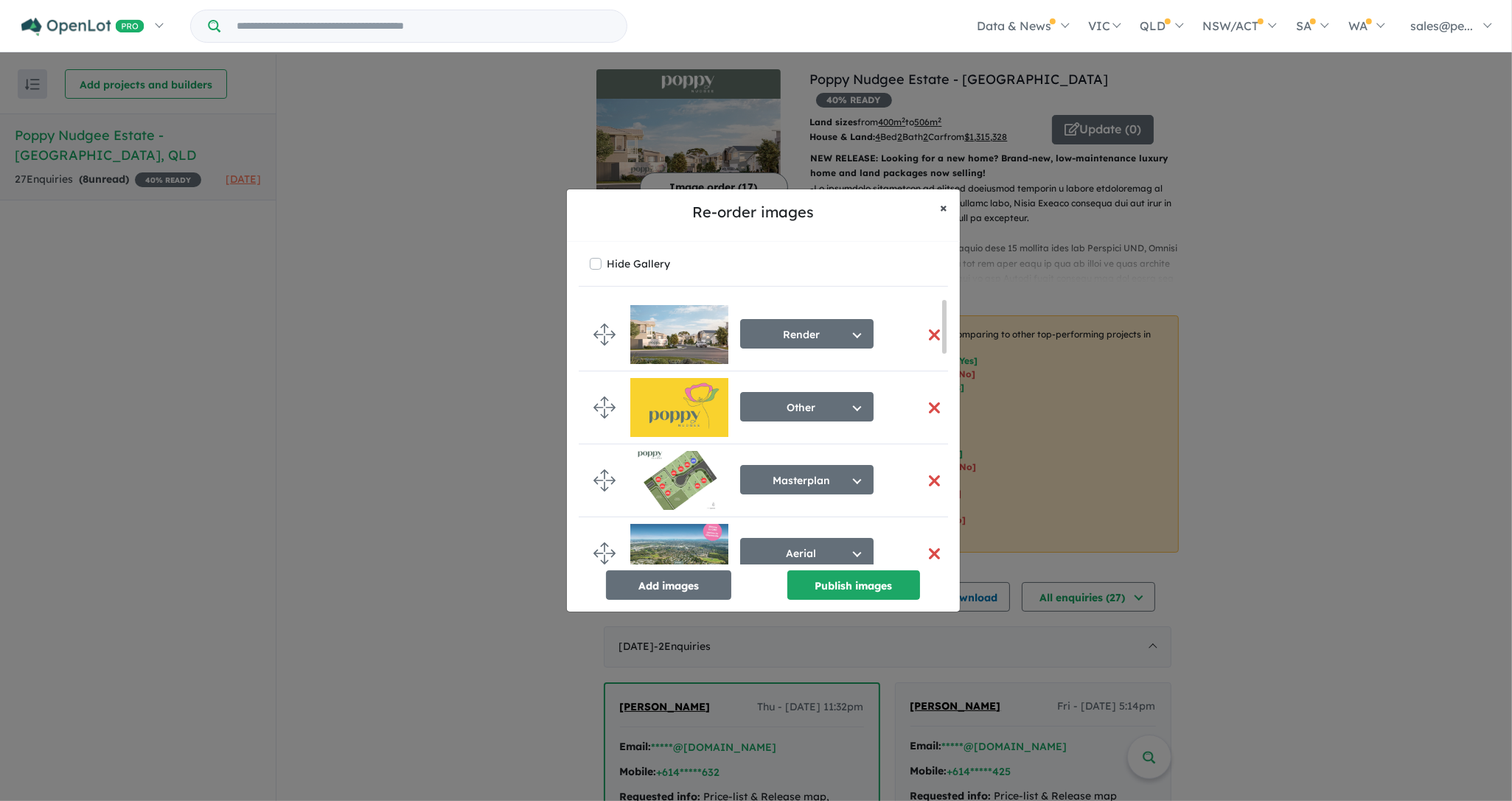
click at [948, 210] on span "×" at bounding box center [945, 207] width 8 height 17
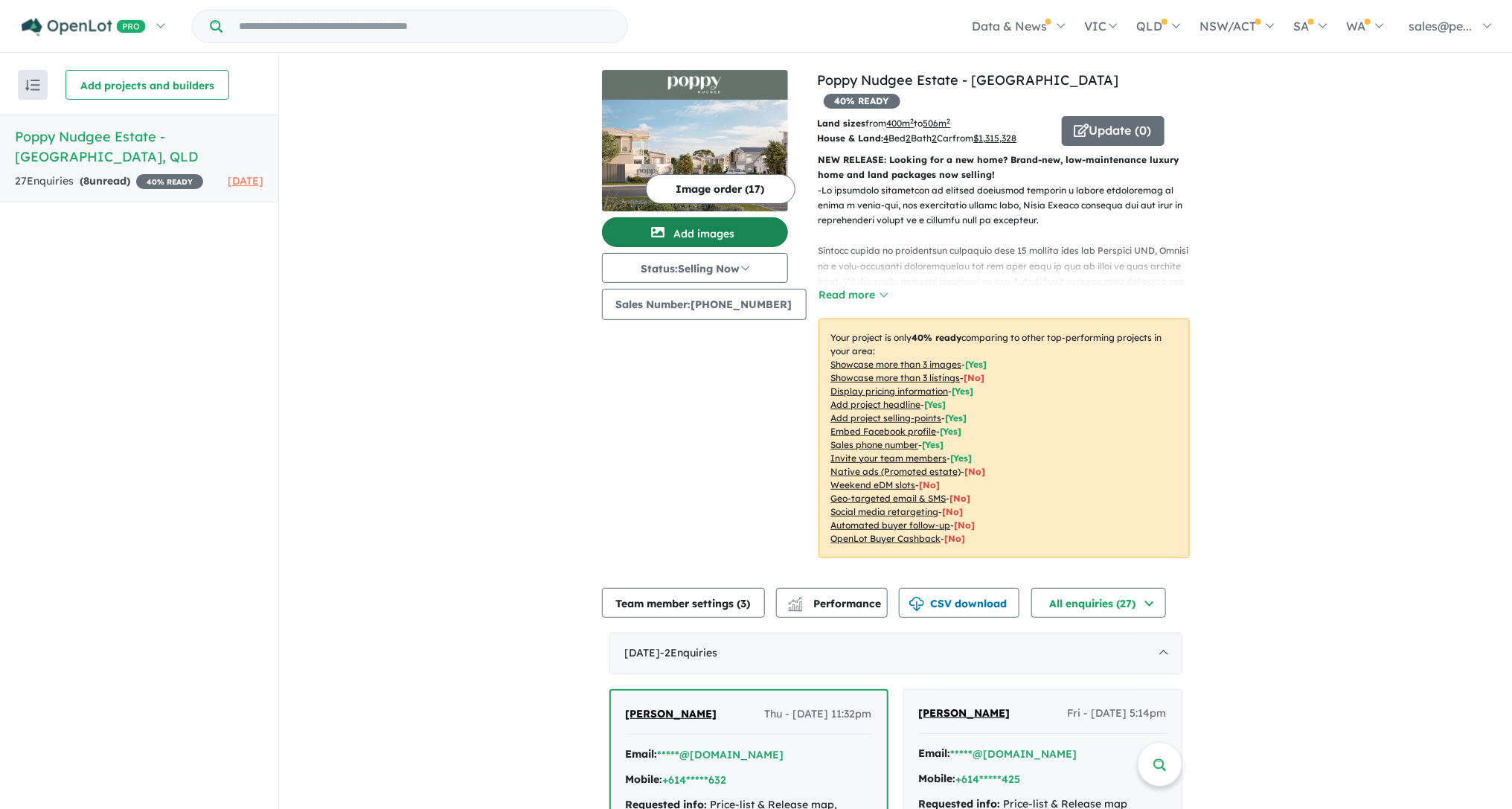
click at [712, 231] on button "Add images" at bounding box center [694, 233] width 186 height 30
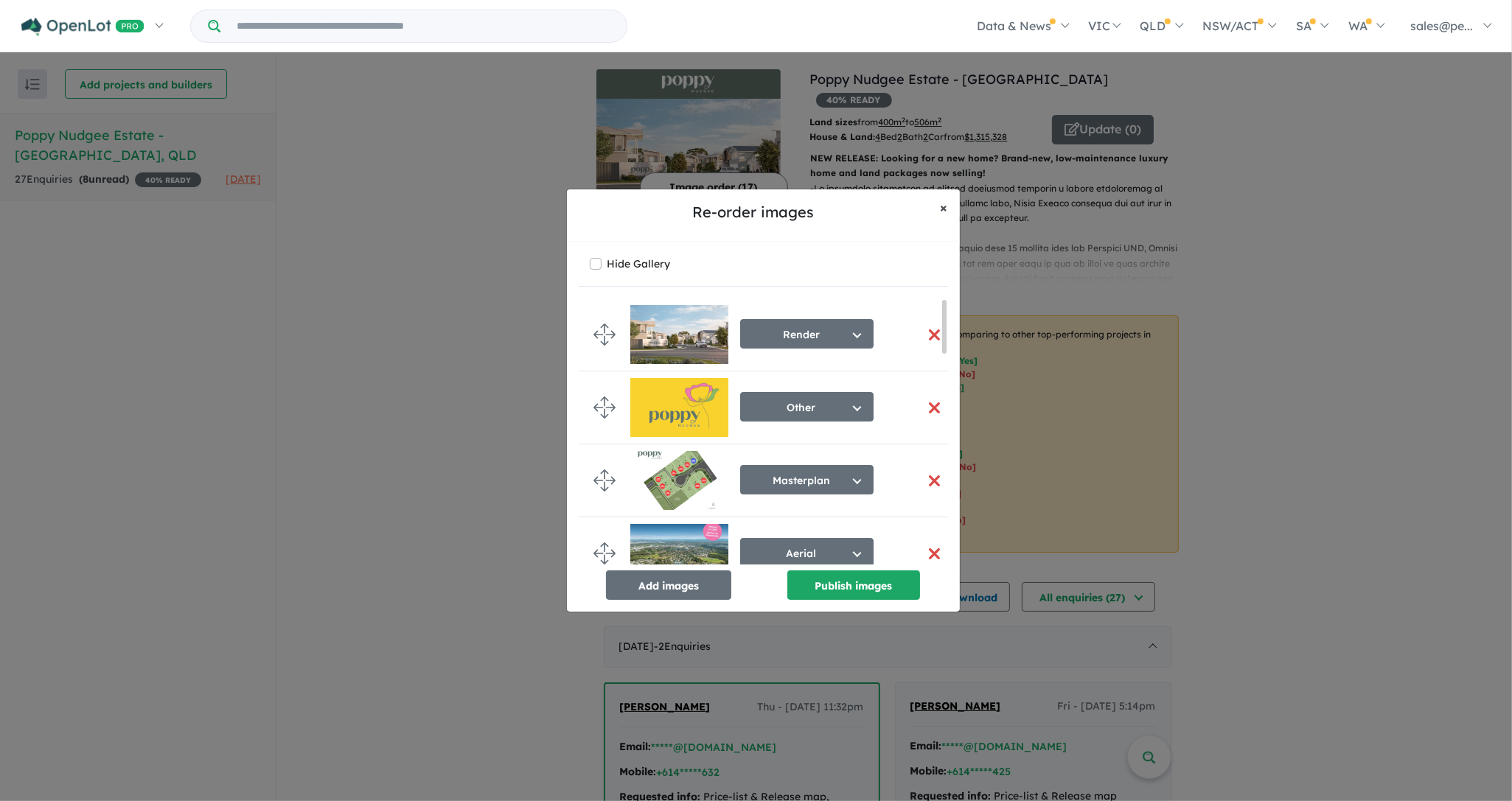
click at [948, 206] on button "× Close" at bounding box center [945, 208] width 31 height 37
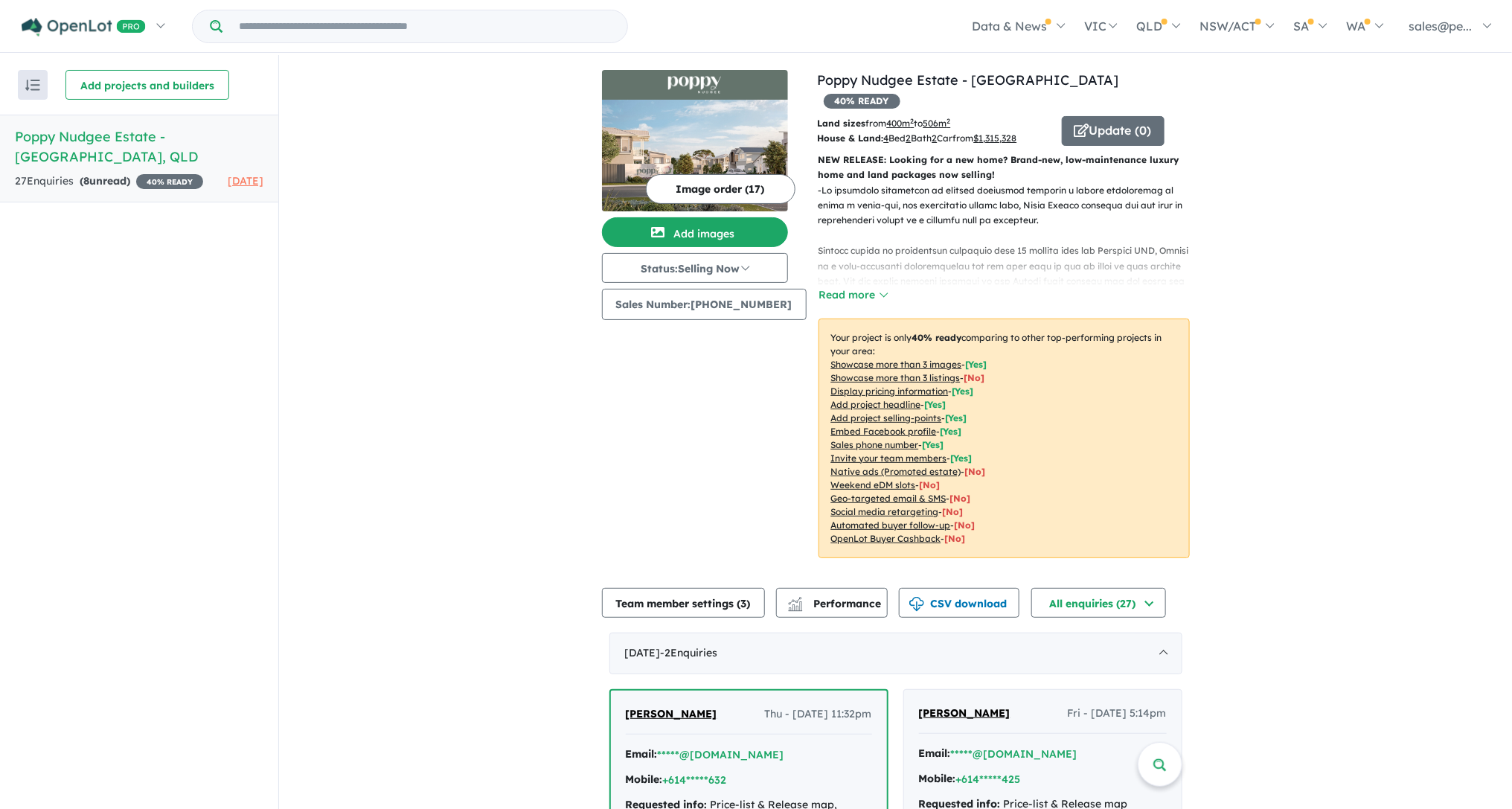
click at [758, 130] on img at bounding box center [694, 155] width 186 height 111
